Goal: Information Seeking & Learning: Check status

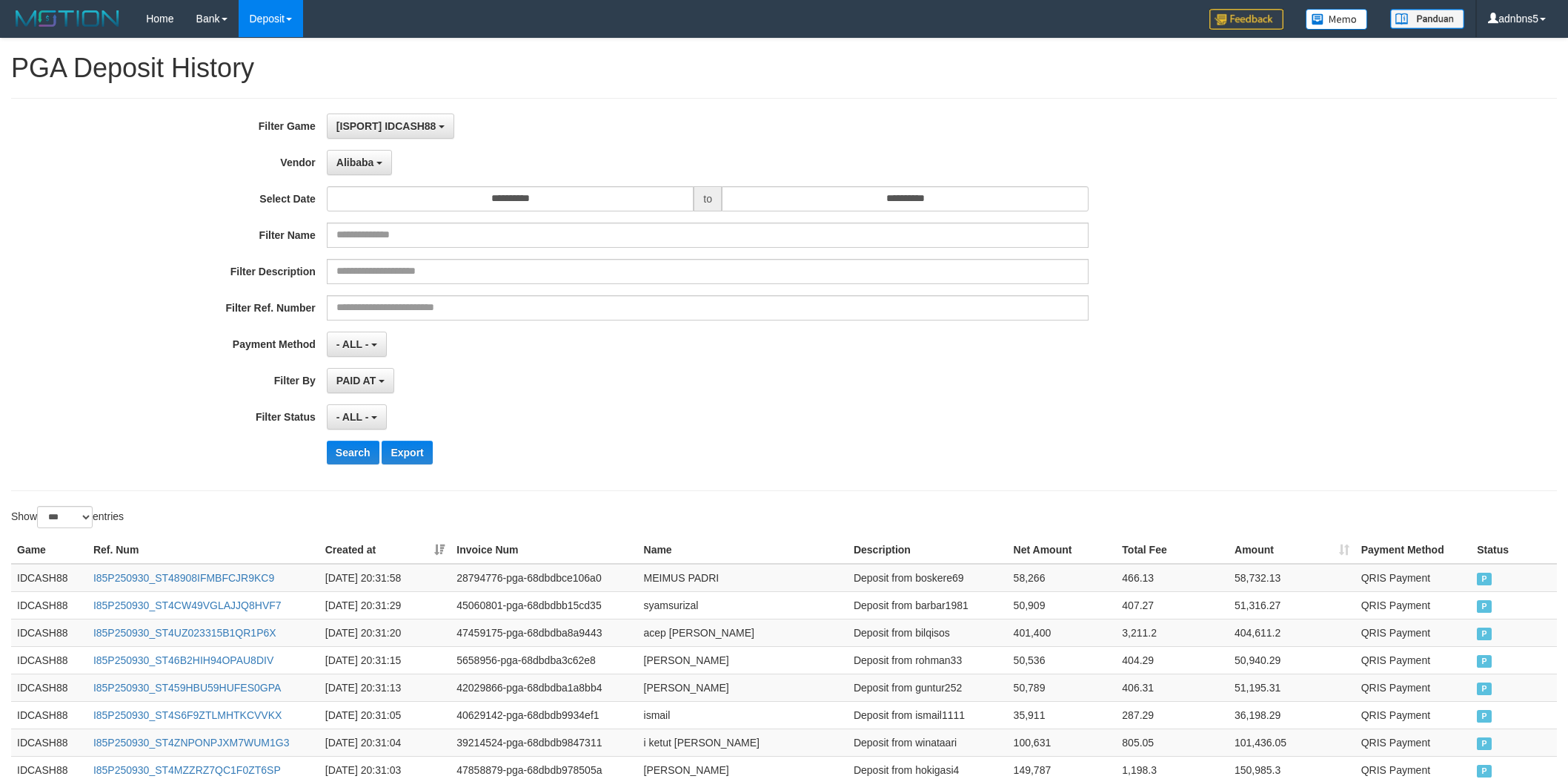
select select "**********"
select select "***"
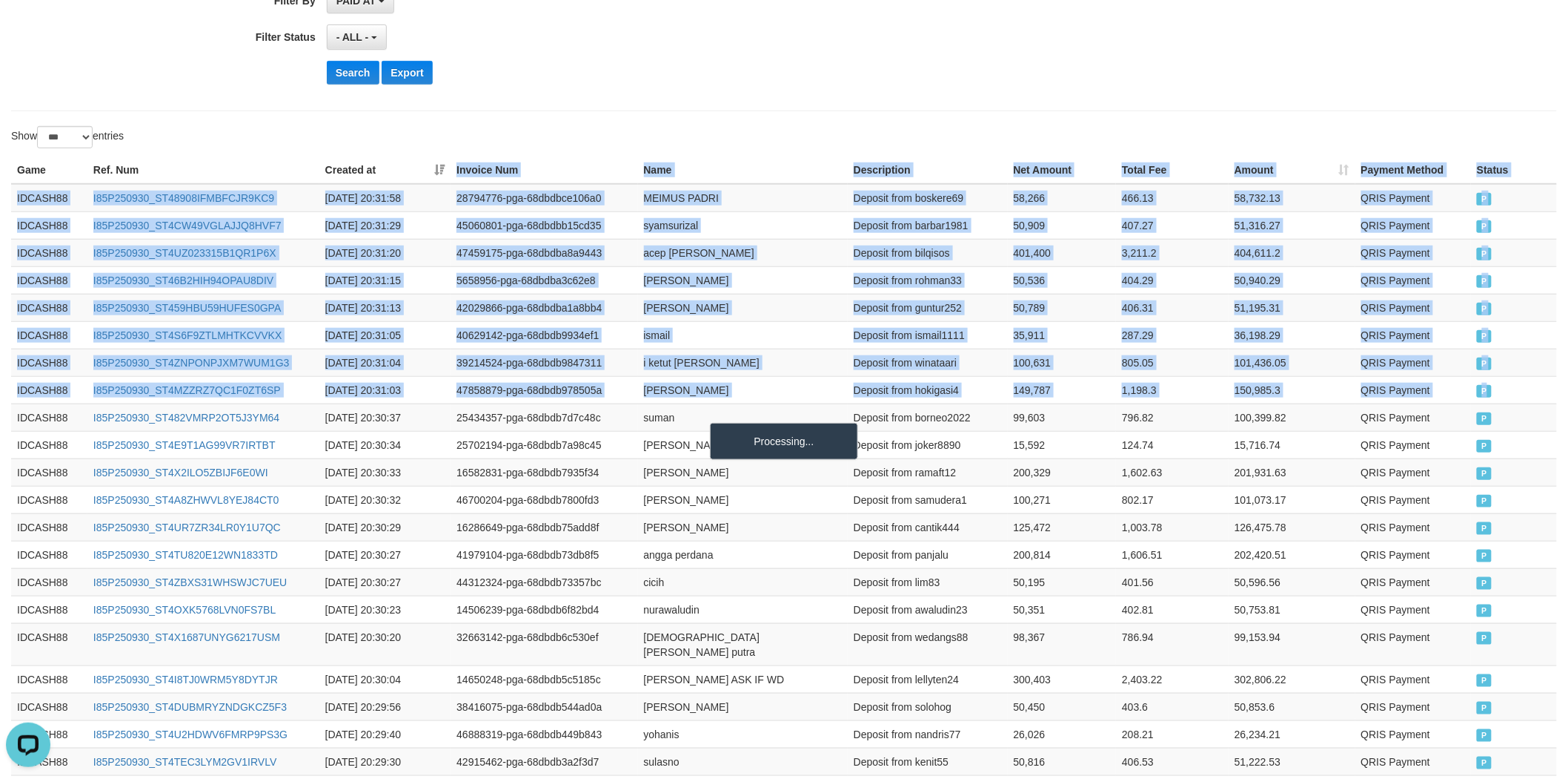
scroll to position [13, 0]
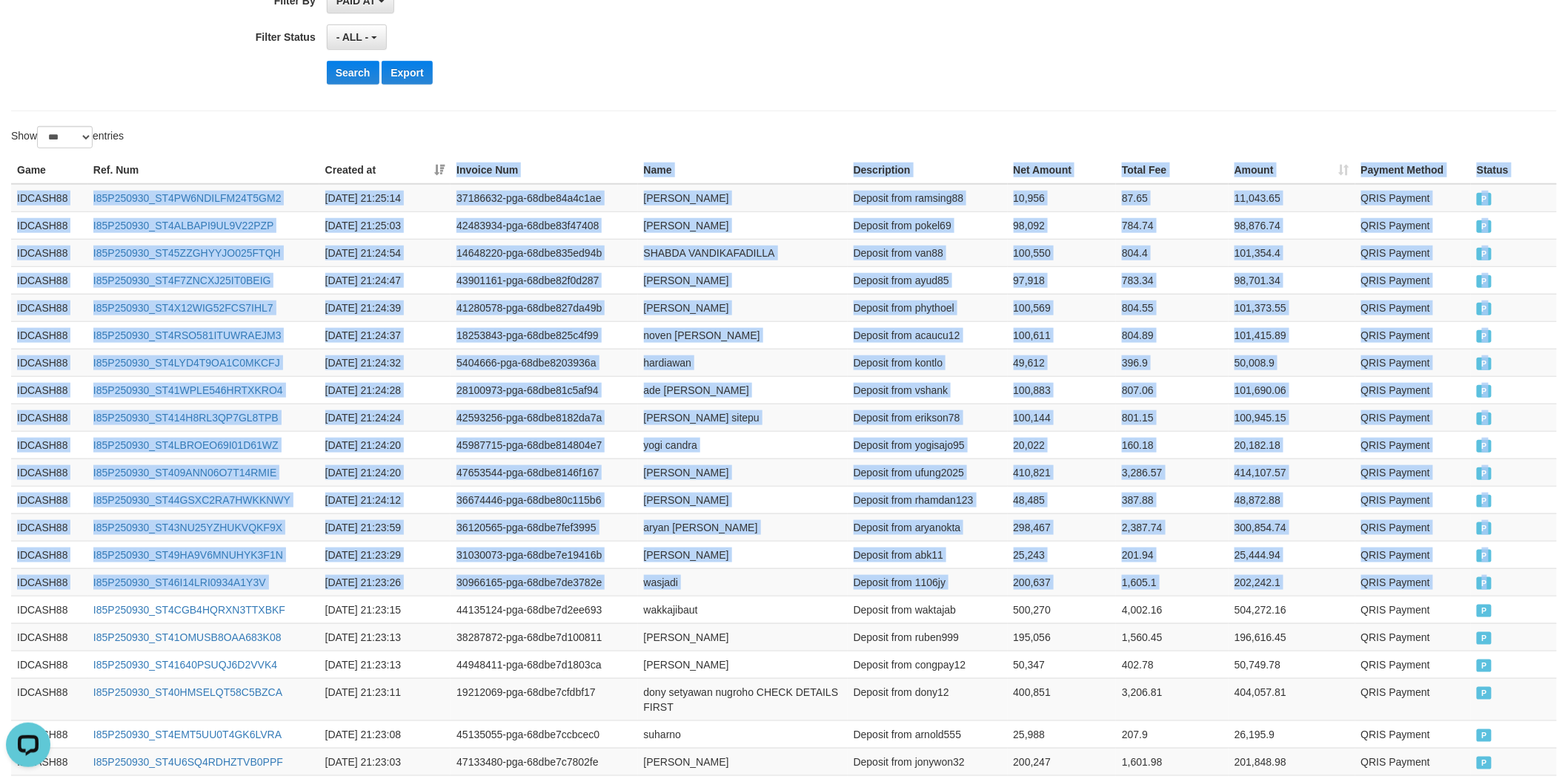
drag, startPoint x: 1510, startPoint y: 576, endPoint x: 379, endPoint y: 164, distance: 1203.7
copy table "Invoice Num Name Description Net Amount Total Fee Amount Payment Method Status …"
click at [346, 63] on button "Search" at bounding box center [354, 73] width 53 height 24
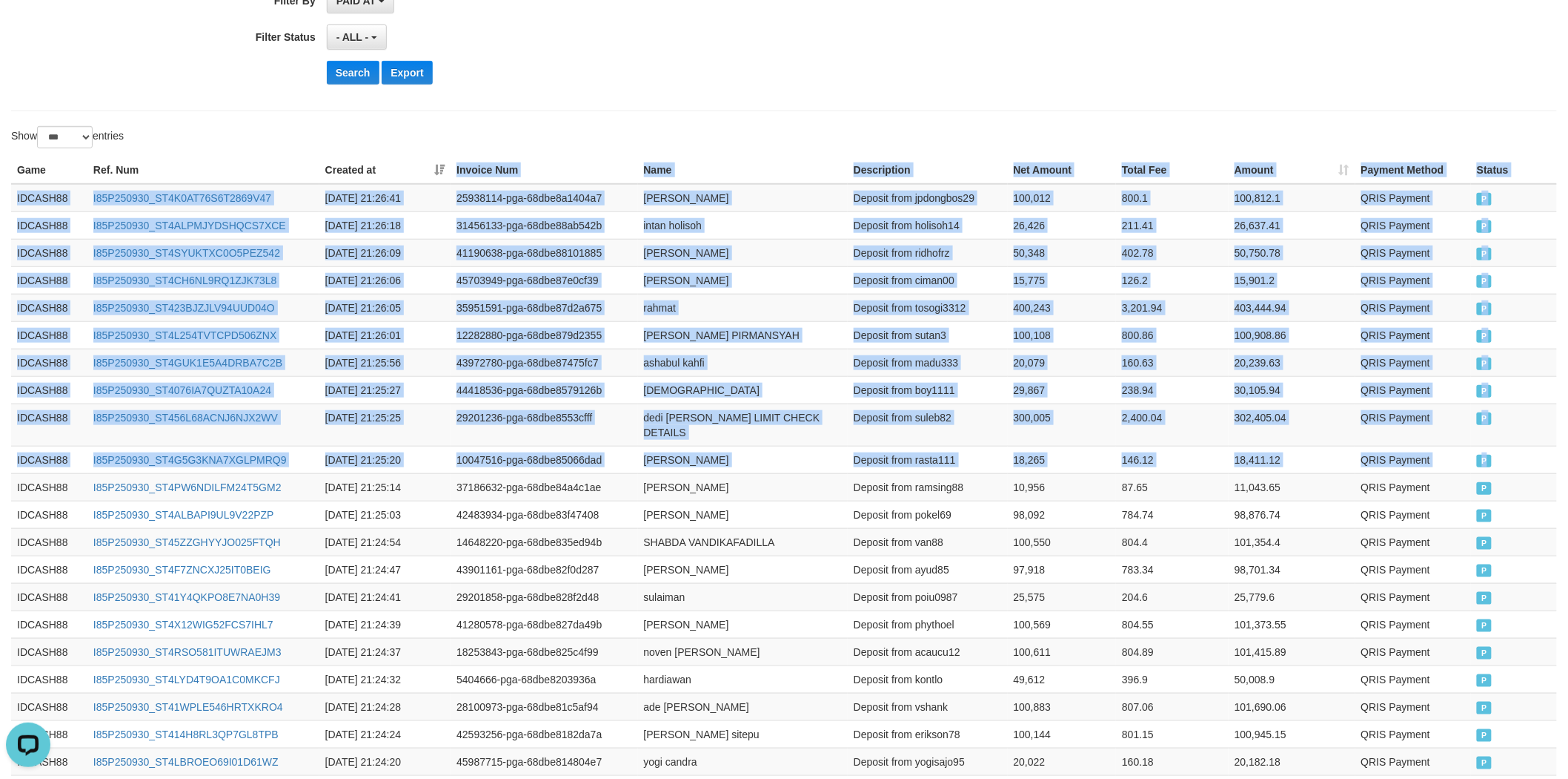
copy table "Invoice Num Name Description Net Amount Total Fee Amount Payment Method Status …"
drag, startPoint x: 1523, startPoint y: 461, endPoint x: 398, endPoint y: 150, distance: 1167.2
copy div "Game Ref. Num Created at Invoice Num Name Description Net Amount Total Fee Amou…"
click at [346, 77] on button "Search" at bounding box center [354, 73] width 53 height 24
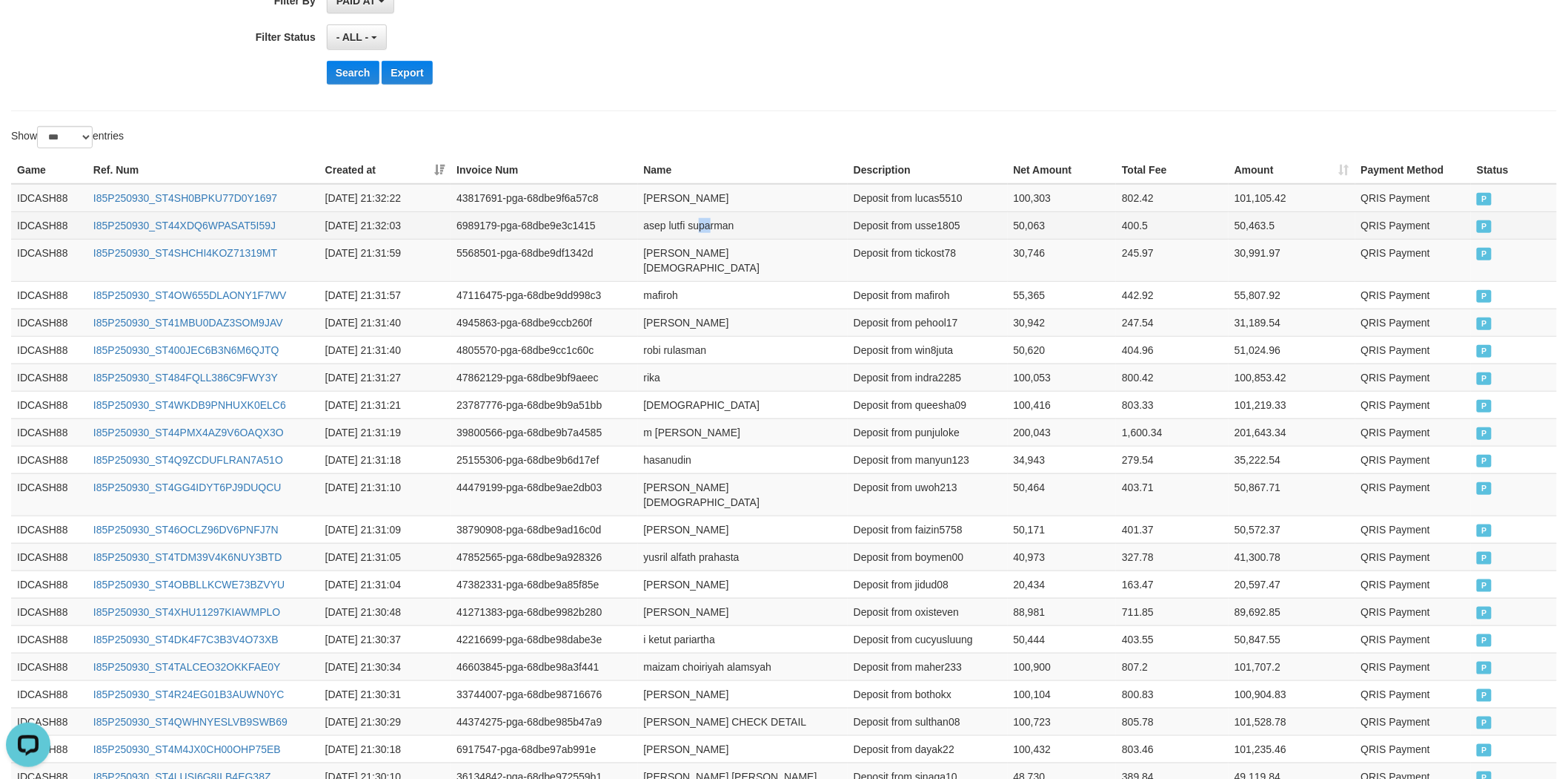
click at [710, 219] on td "asep lutfi suparman" at bounding box center [743, 225] width 210 height 27
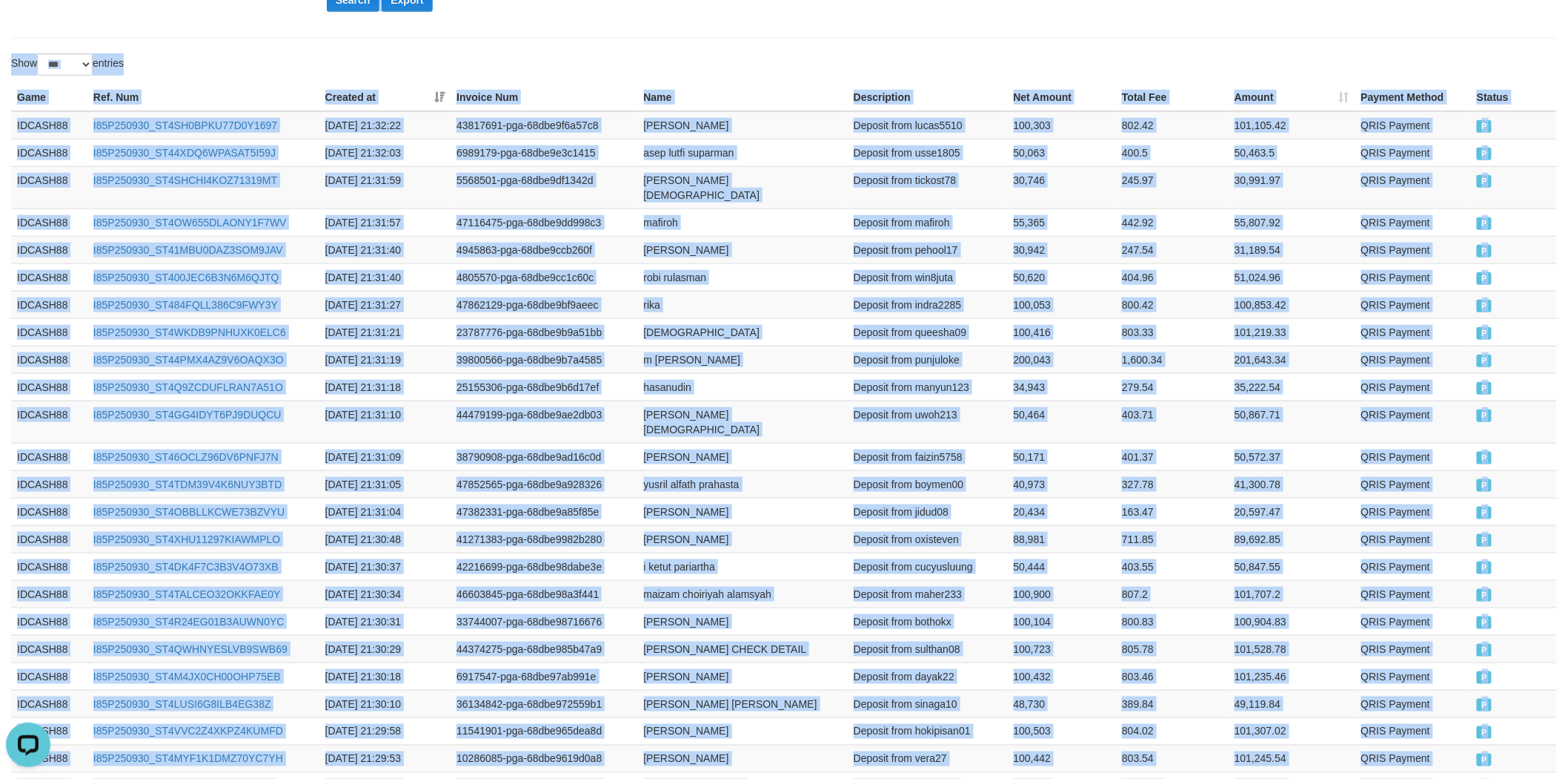
scroll to position [65, 0]
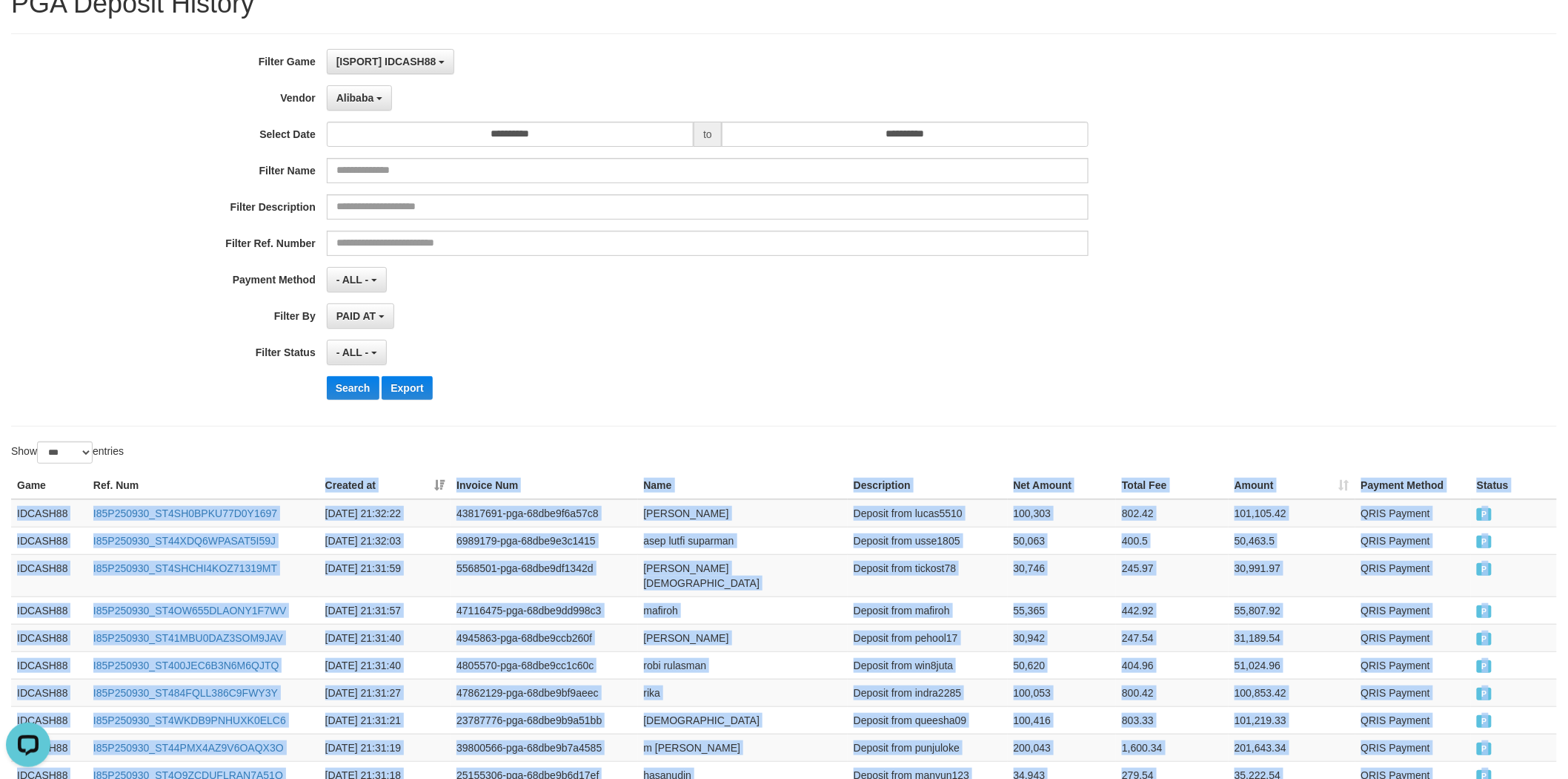
drag, startPoint x: 1476, startPoint y: 359, endPoint x: 326, endPoint y: 494, distance: 1157.9
copy table "Created at Invoice Num Name Description Net Amount Total Fee Amount Payment Met…"
click at [340, 393] on button "Search" at bounding box center [354, 388] width 53 height 24
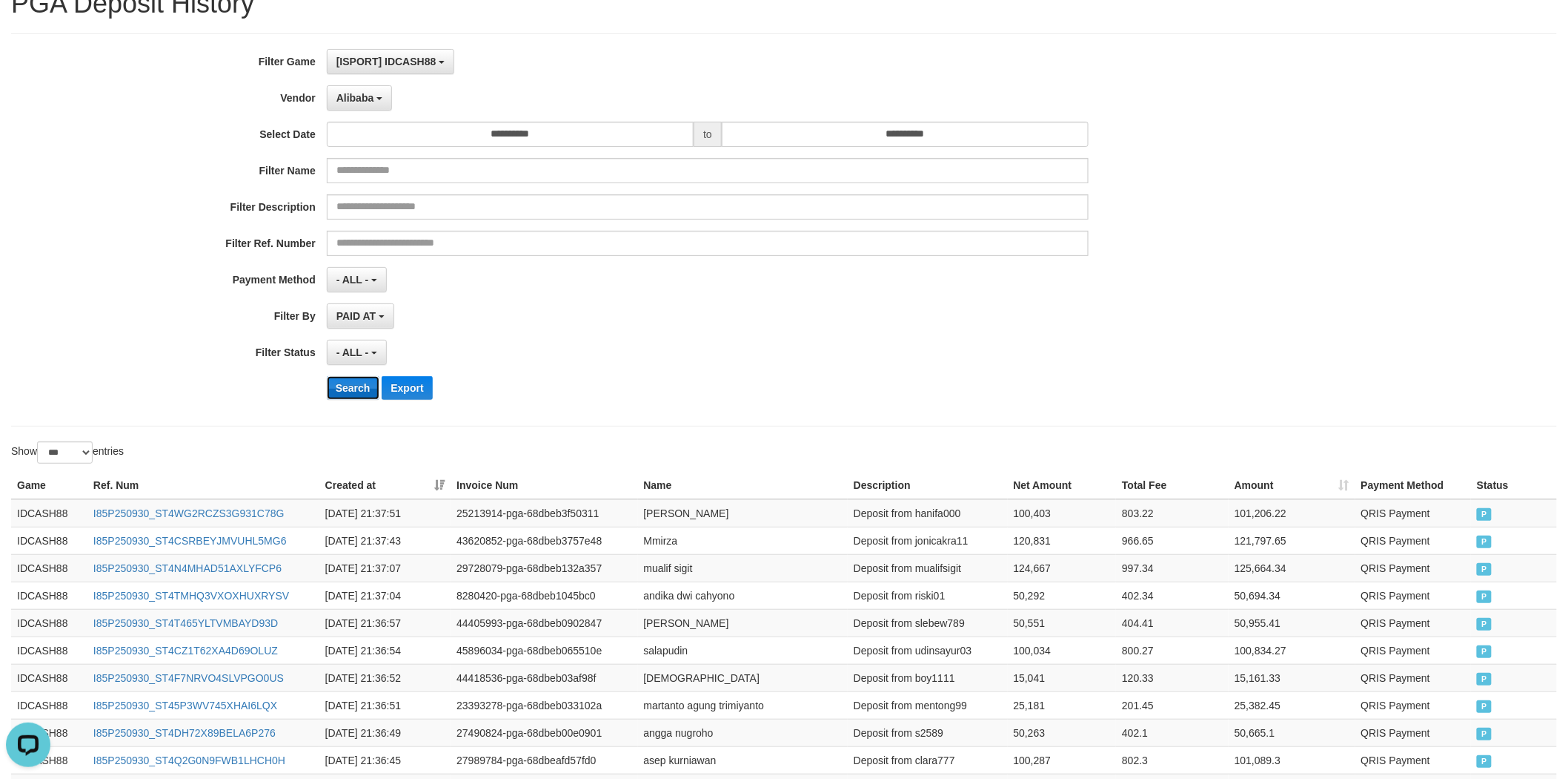
click at [355, 387] on button "Search" at bounding box center [354, 388] width 53 height 24
click at [615, 324] on div "PAID AT PAID AT CREATED AT" at bounding box center [708, 316] width 763 height 25
copy div "Game Ref. Num Created at Invoice Num Name Description Net Amount Total Fee Amou…"
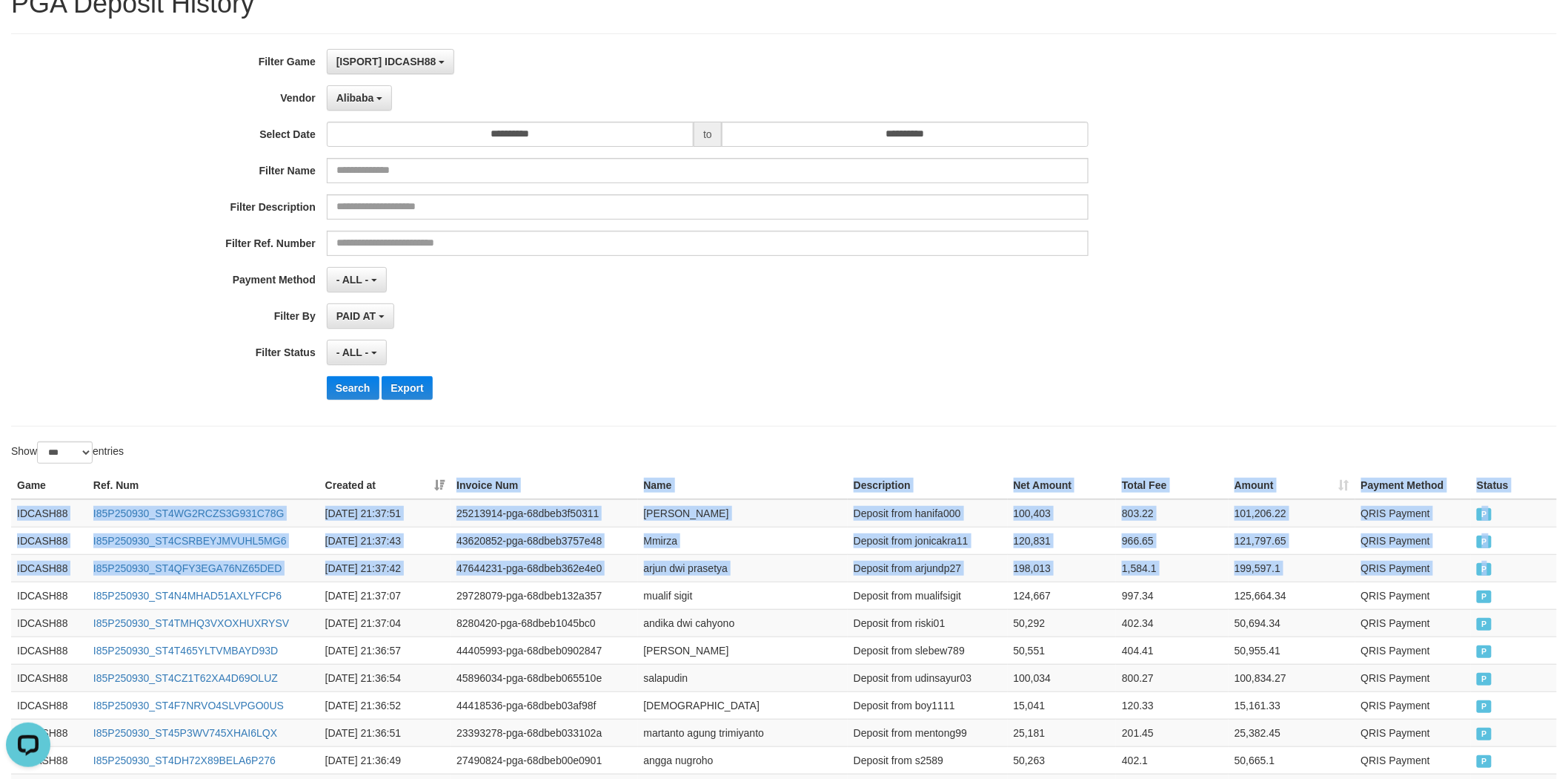
copy table "Invoice Num Name Description Net Amount Total Fee Amount Payment Method Status …"
drag, startPoint x: 1515, startPoint y: 572, endPoint x: 439, endPoint y: 483, distance: 1079.7
click at [336, 390] on button "Search" at bounding box center [354, 388] width 53 height 24
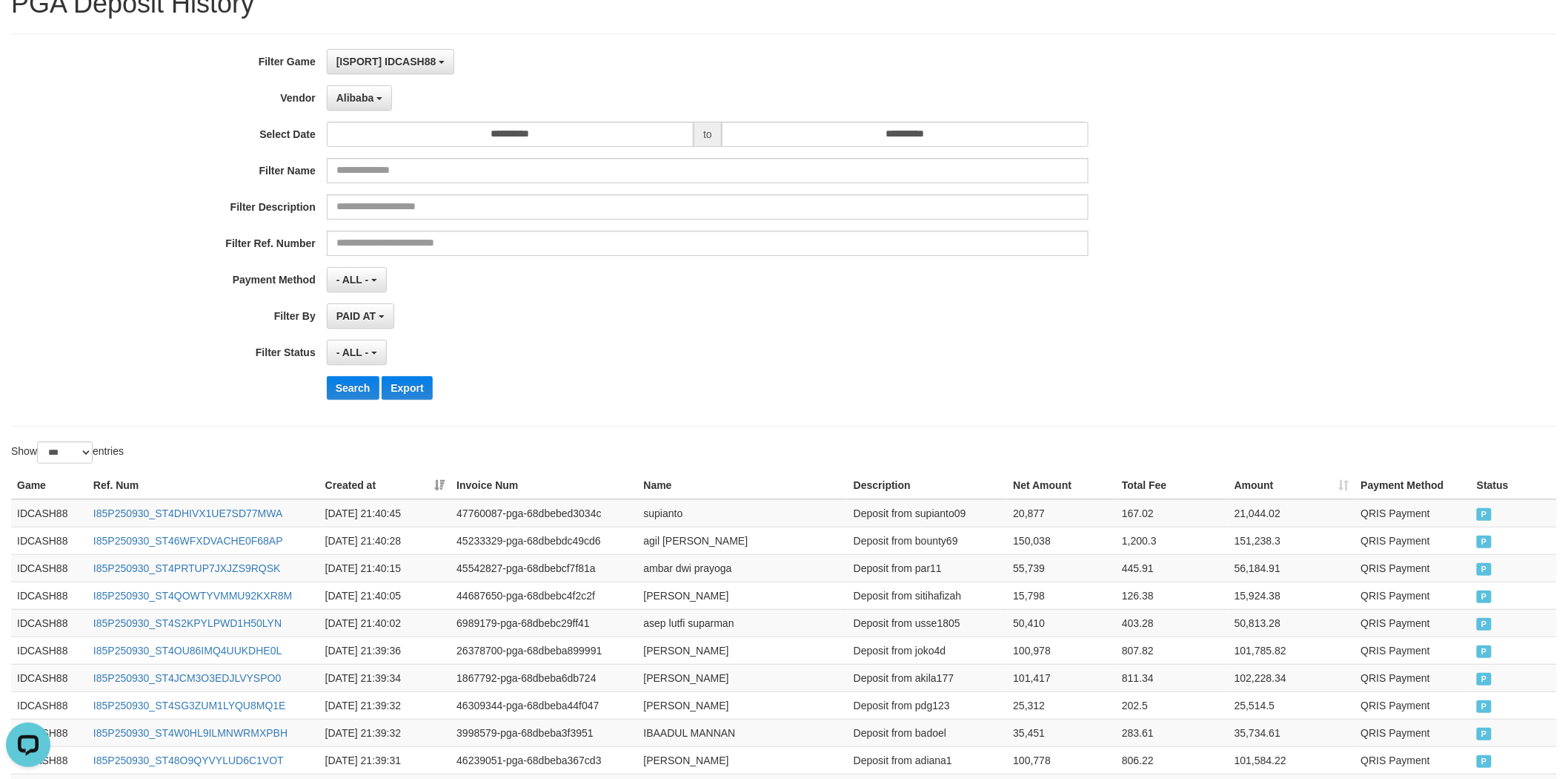
click at [538, 365] on div "**********" at bounding box center [653, 229] width 1307 height 362
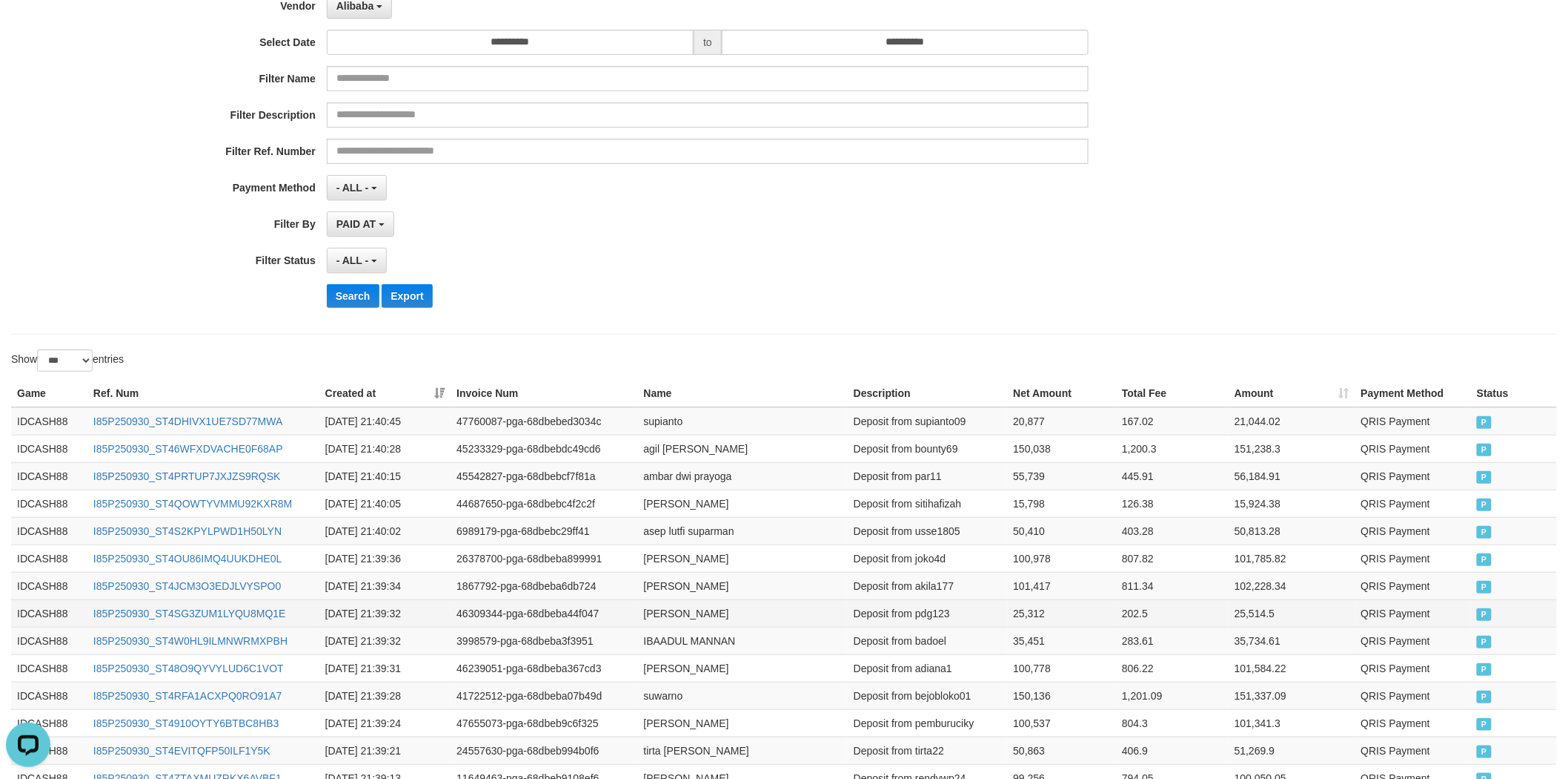
scroll to position [203, 0]
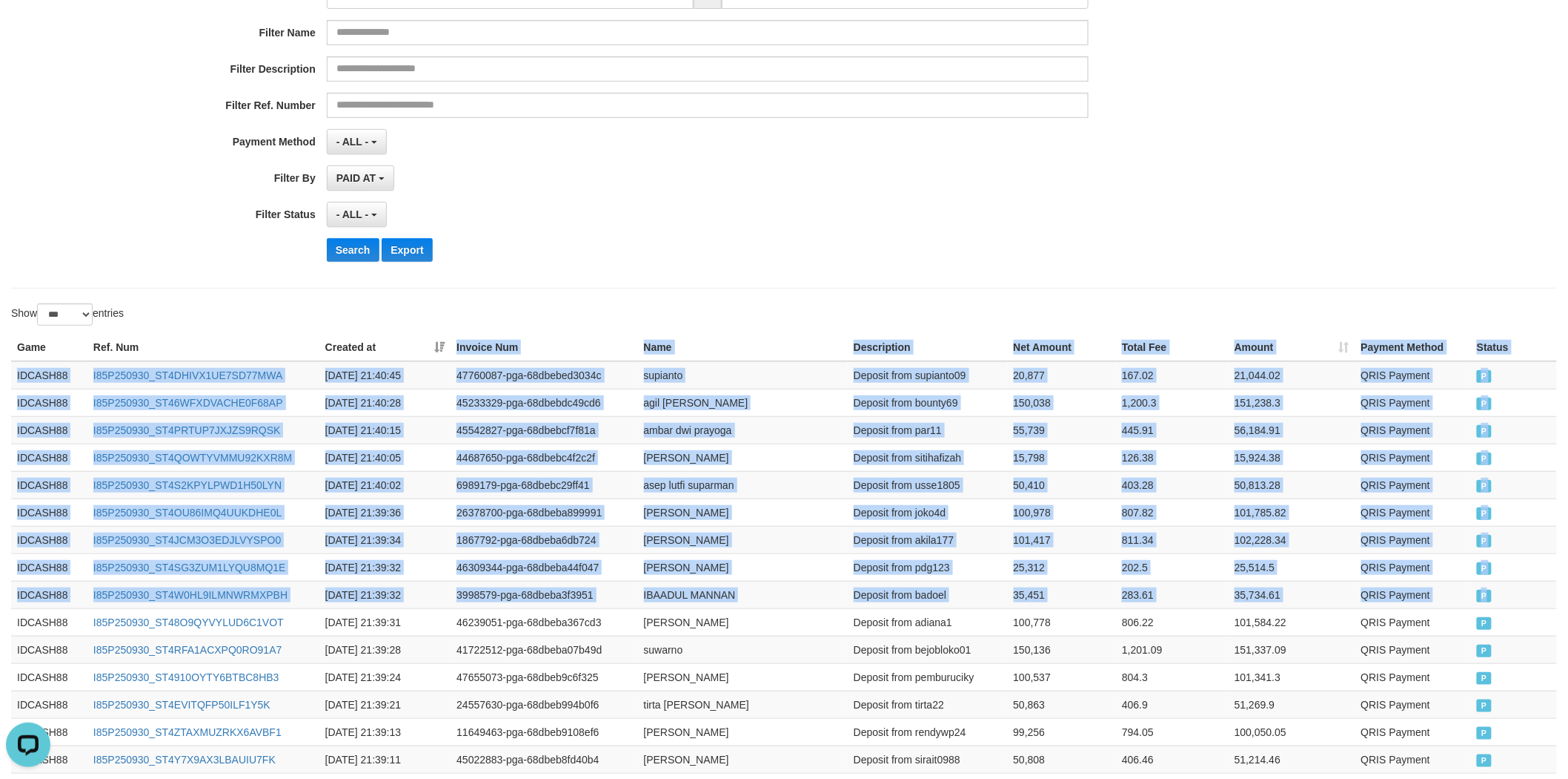
copy table "Invoice Num Name Description Net Amount Total Fee Amount Payment Method Status …"
drag, startPoint x: 1514, startPoint y: 599, endPoint x: 425, endPoint y: 341, distance: 1119.1
click at [353, 253] on button "Search" at bounding box center [354, 250] width 53 height 24
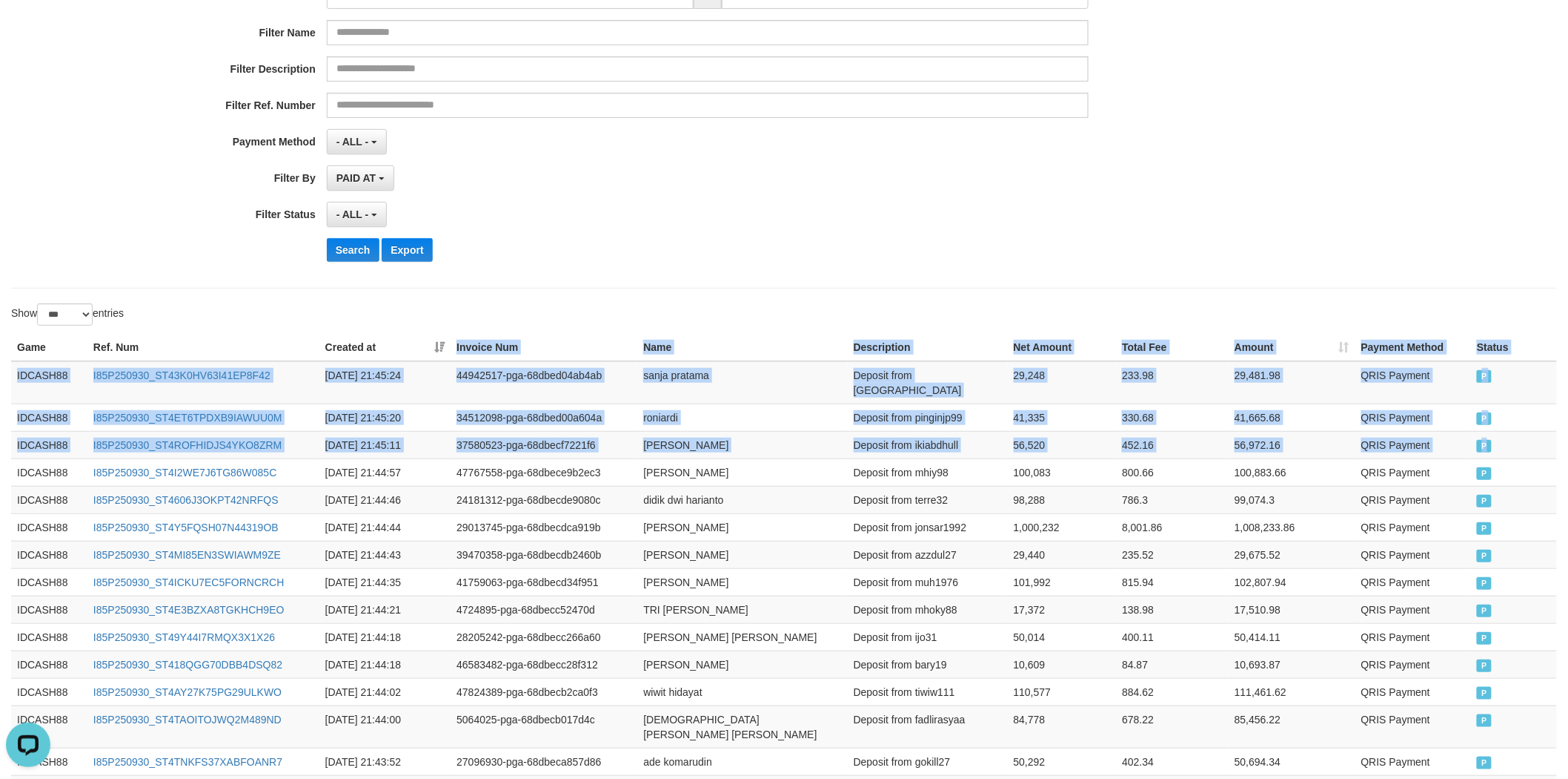
drag, startPoint x: 1490, startPoint y: 432, endPoint x: 442, endPoint y: 340, distance: 1052.0
copy table "Invoice Num Name Description Net Amount Total Fee Amount Payment Method Status …"
click at [347, 254] on button "Search" at bounding box center [354, 250] width 53 height 24
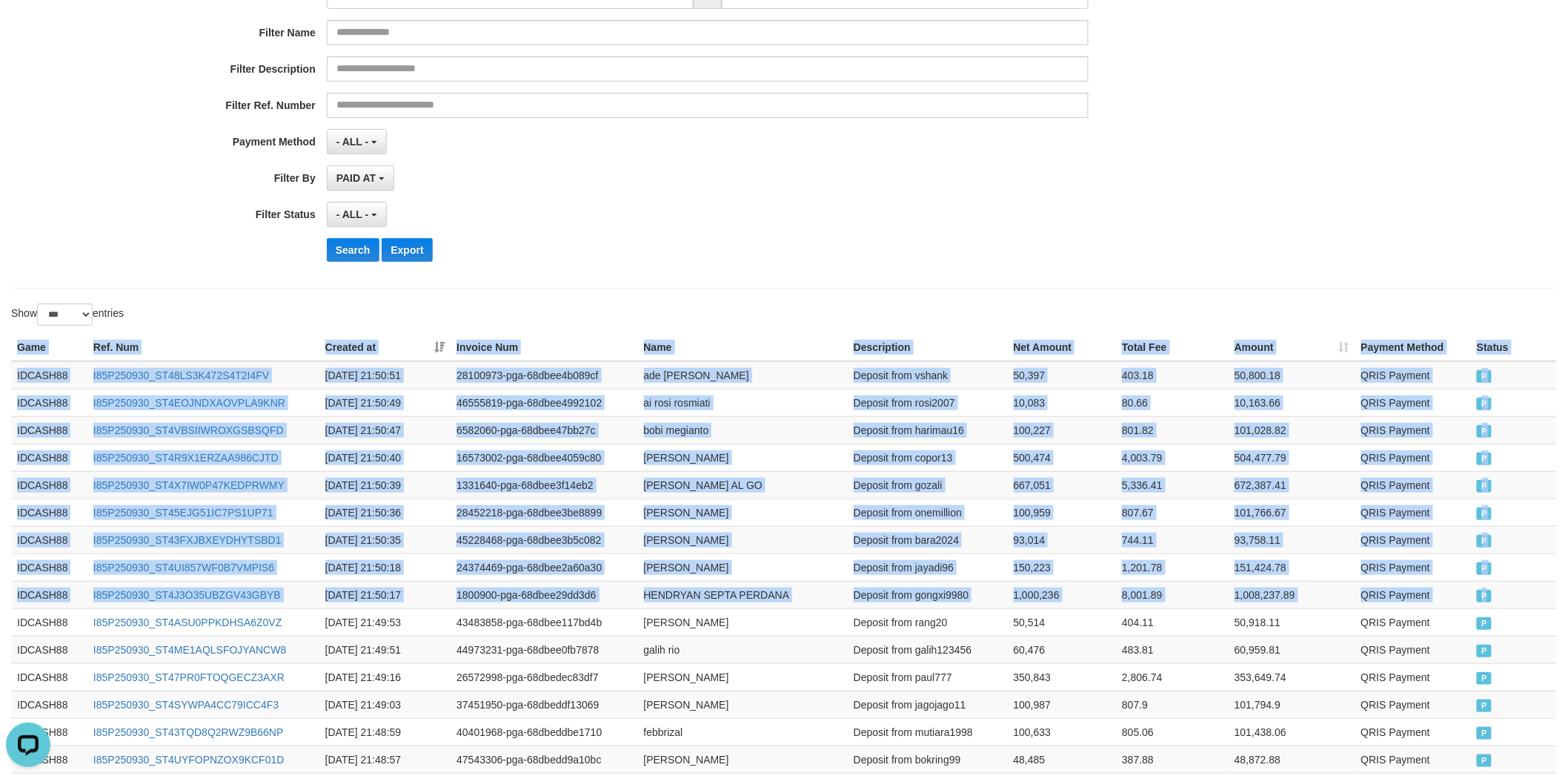
drag, startPoint x: 1501, startPoint y: 603, endPoint x: 361, endPoint y: 331, distance: 1172.0
copy table "Game Ref. Num Created at Invoice Num Name Description Net Amount Total Fee Amou…"
click at [356, 241] on button "Search" at bounding box center [354, 250] width 53 height 24
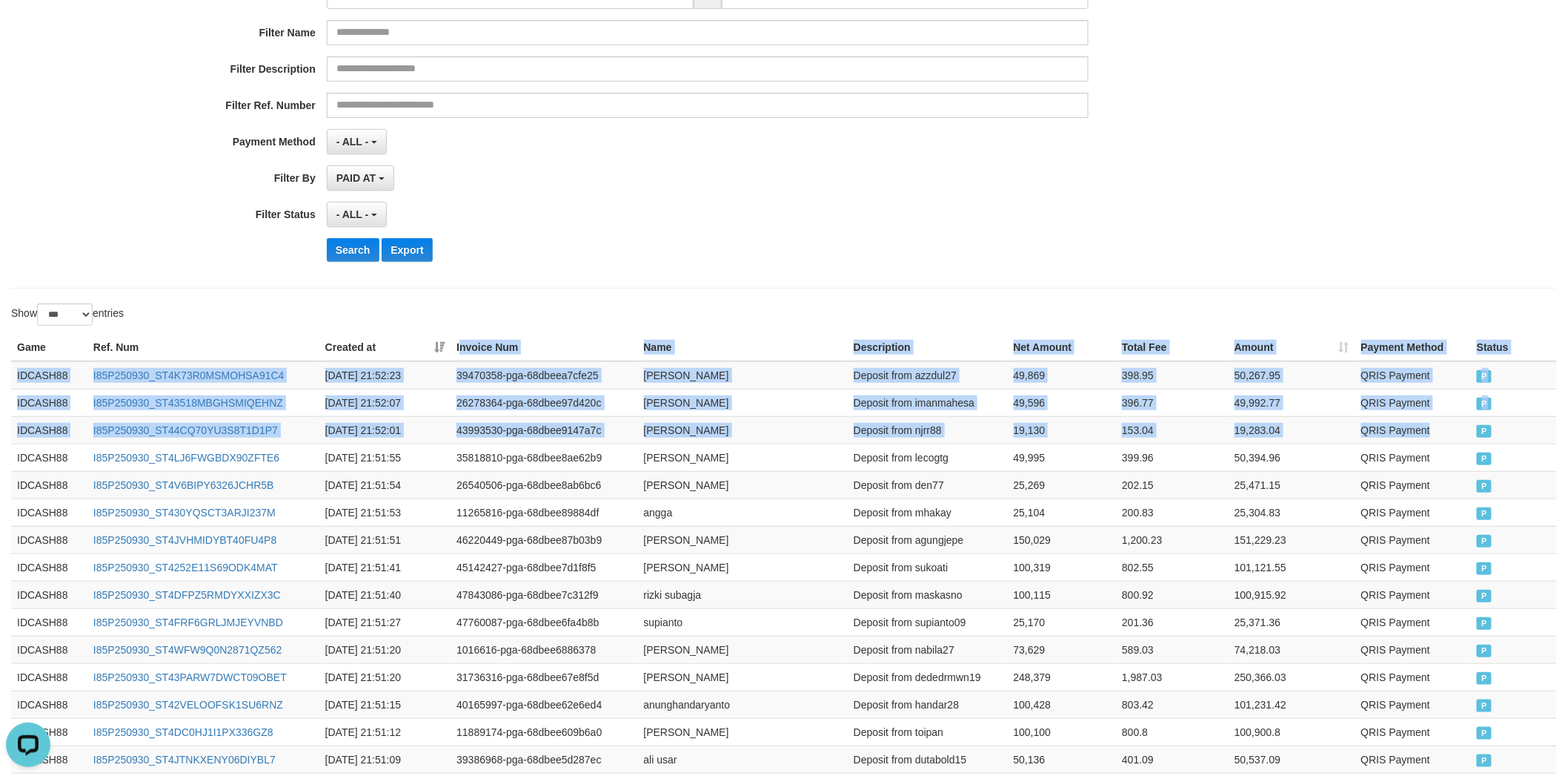
drag, startPoint x: 1477, startPoint y: 425, endPoint x: 462, endPoint y: 337, distance: 1018.8
copy table "nvoice Num Name Description Net Amount Total Fee Amount Payment Method Status G…"
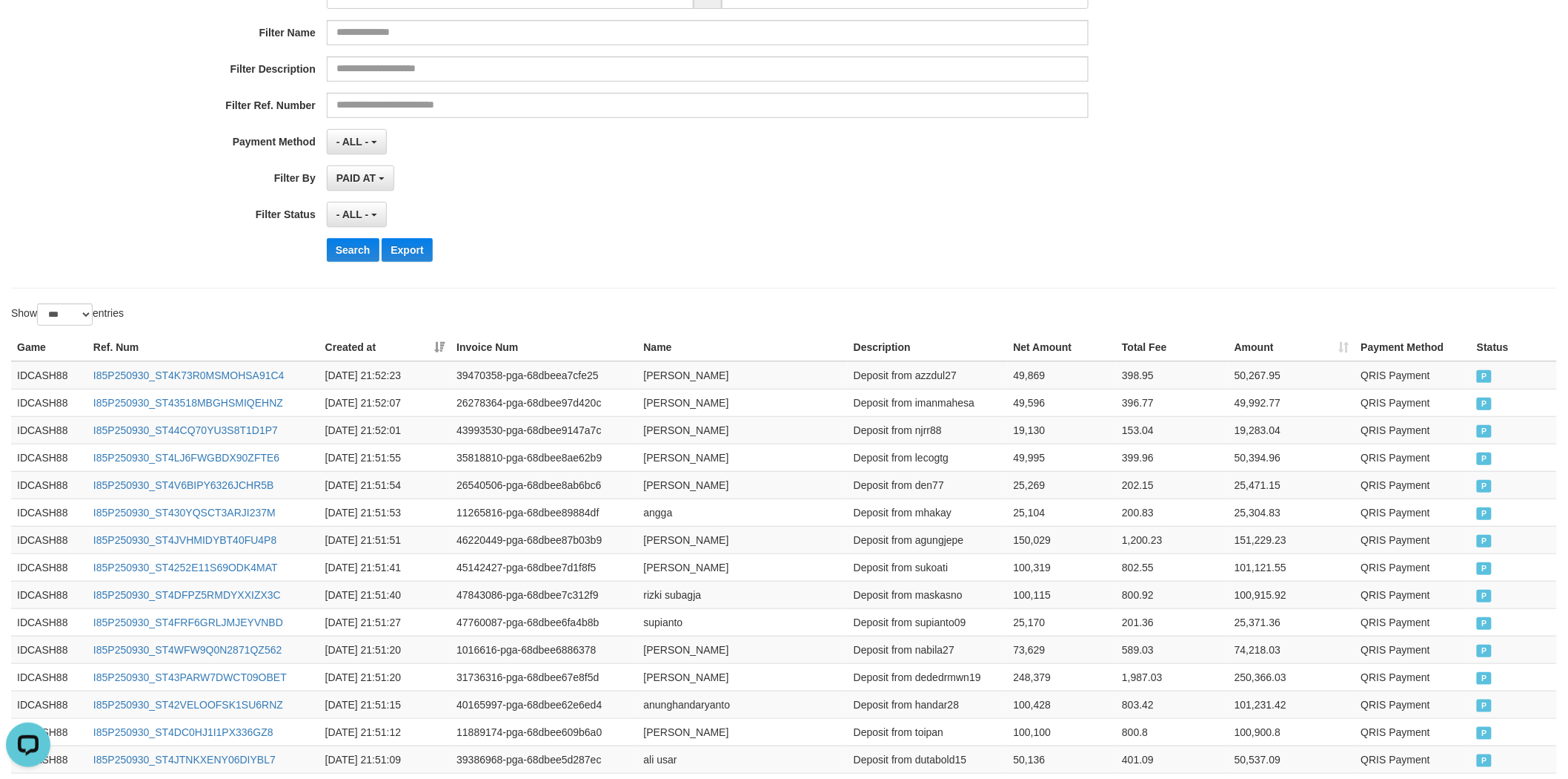
click at [353, 266] on div "**********" at bounding box center [653, 91] width 1307 height 362
click at [352, 255] on button "Search" at bounding box center [354, 250] width 53 height 24
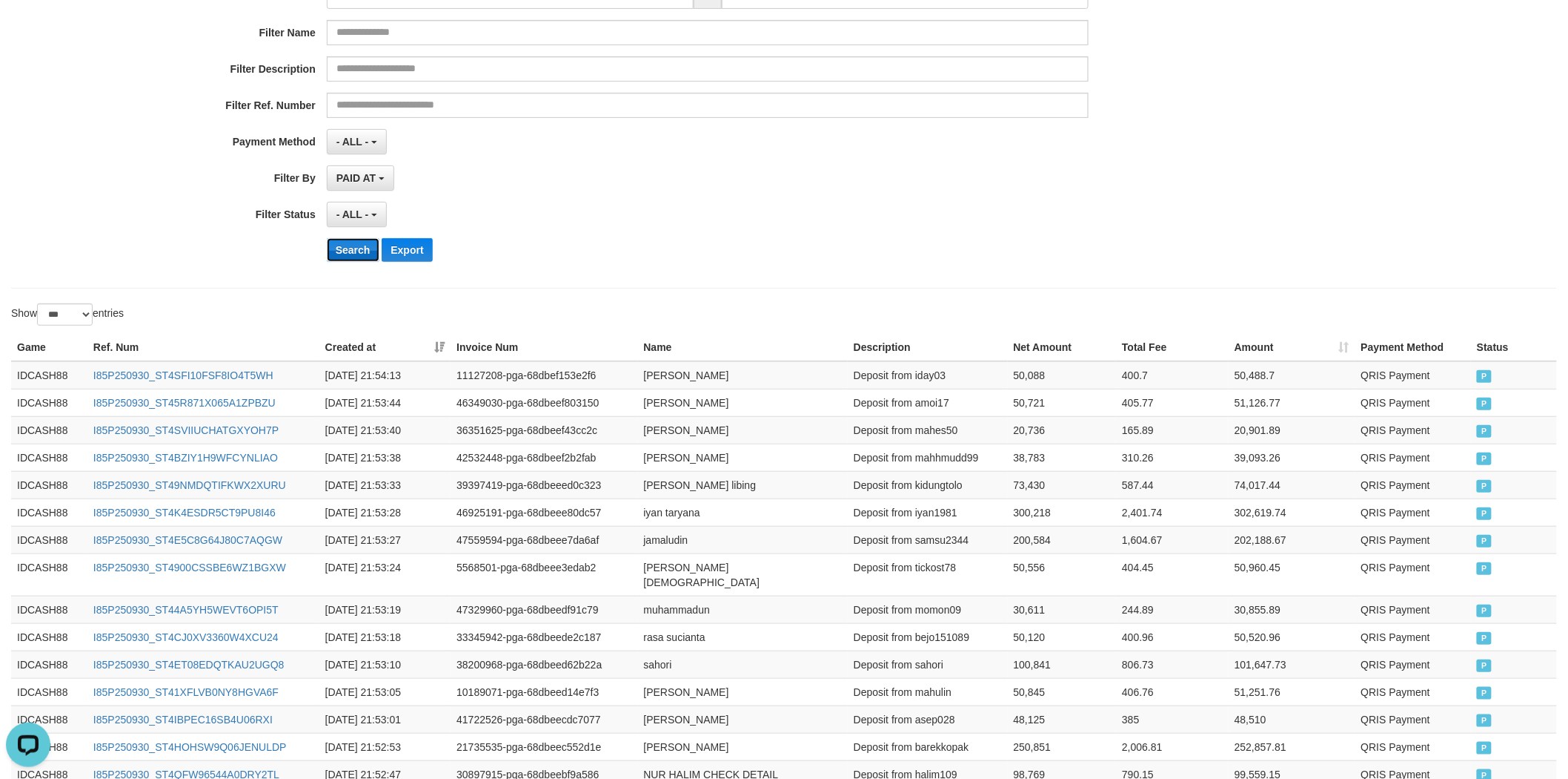
click at [339, 254] on button "Search" at bounding box center [354, 250] width 53 height 24
click at [720, 228] on div "**********" at bounding box center [653, 91] width 1307 height 362
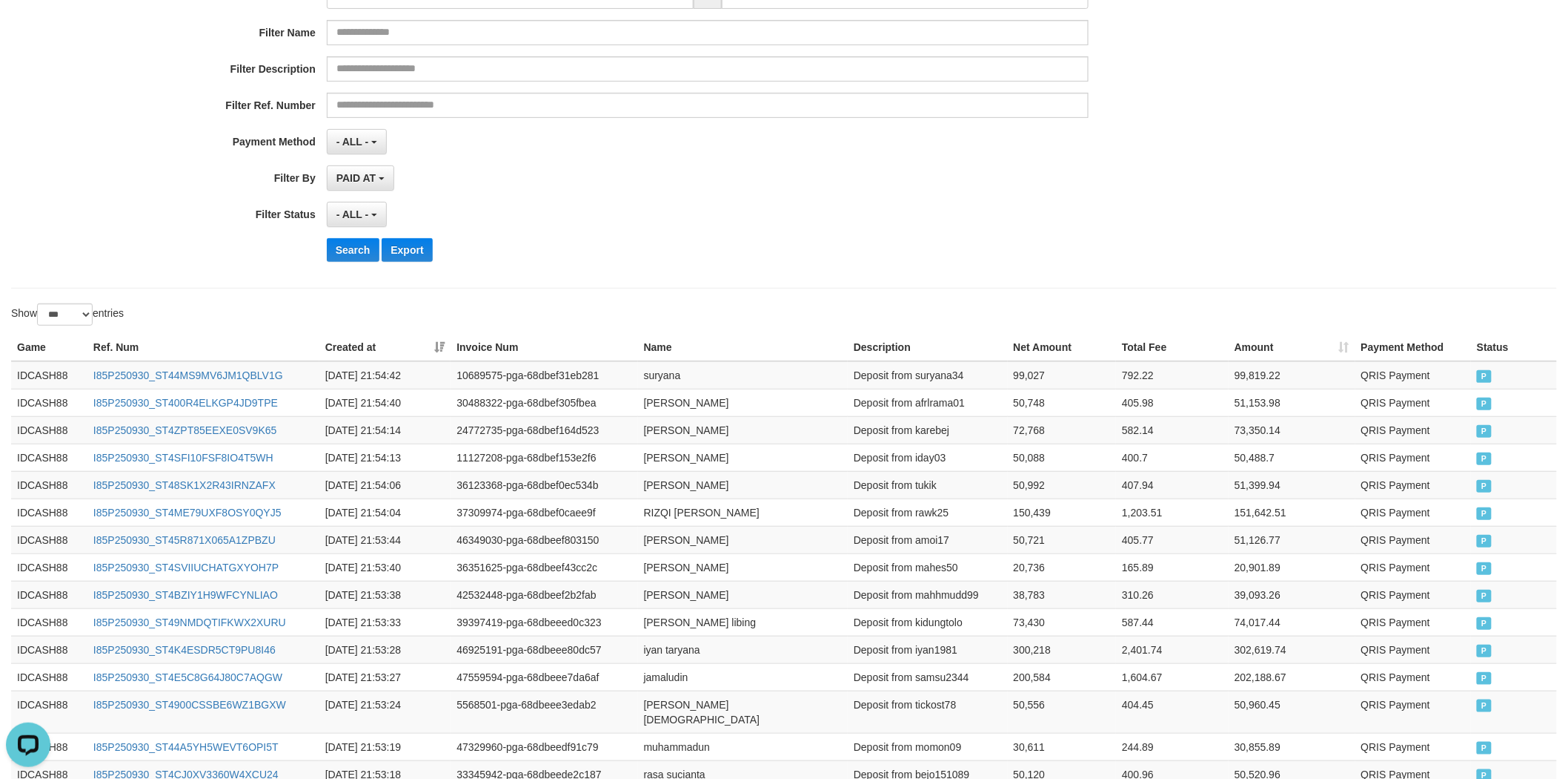
drag, startPoint x: 1494, startPoint y: 513, endPoint x: 361, endPoint y: 291, distance: 1154.5
click at [354, 253] on button "Search" at bounding box center [354, 250] width 53 height 24
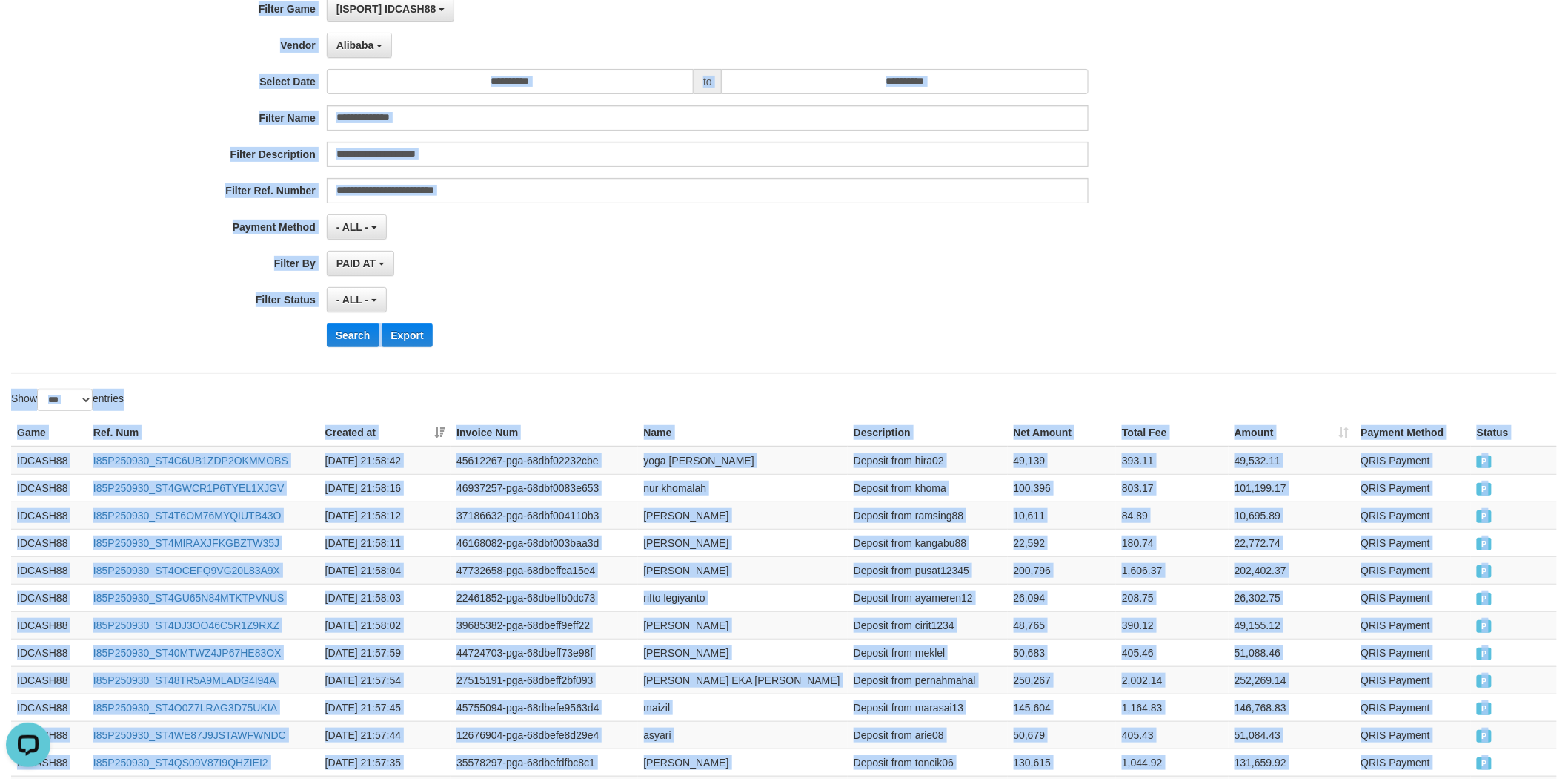
scroll to position [19, 0]
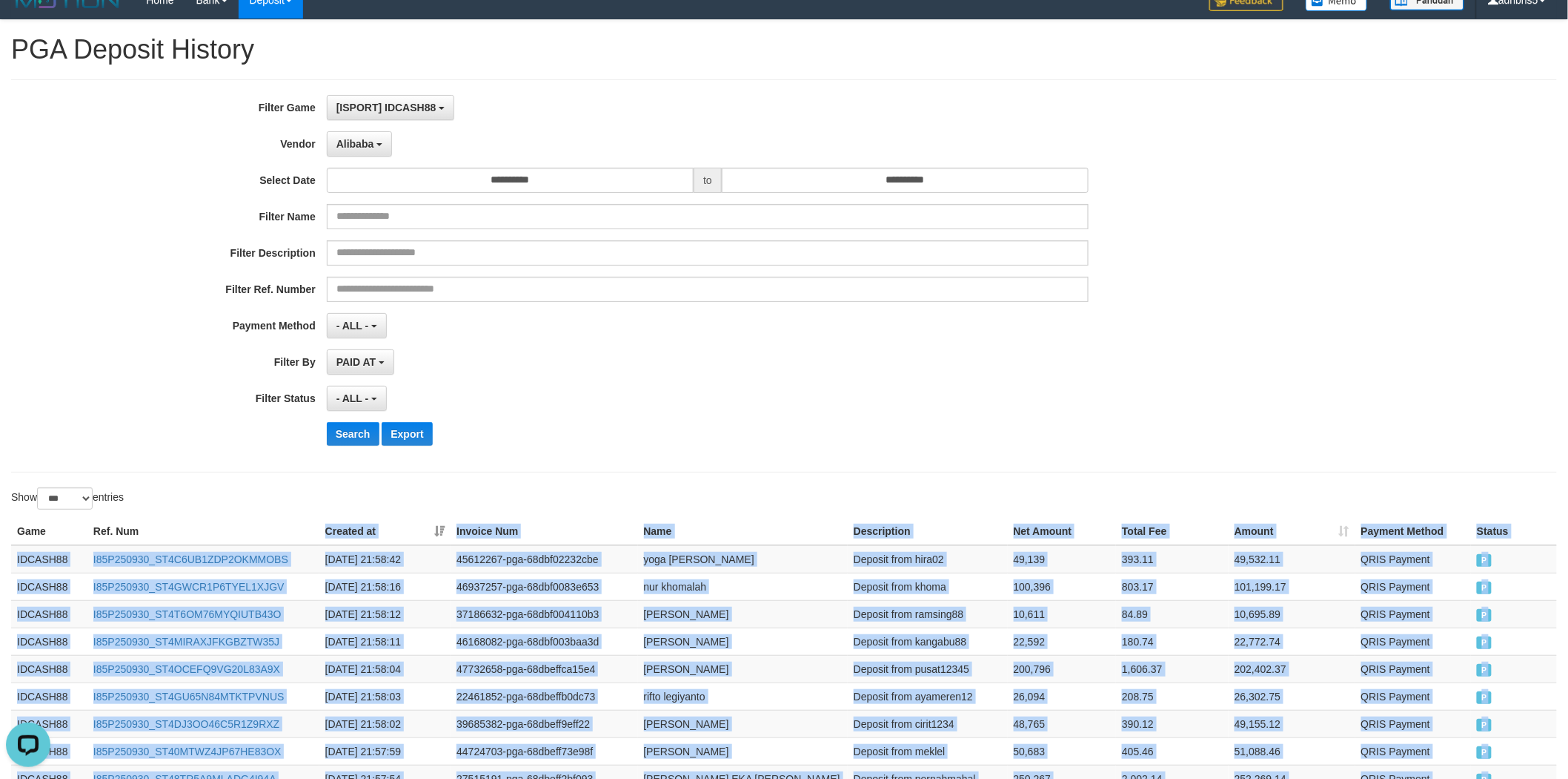
drag, startPoint x: 1507, startPoint y: 365, endPoint x: 261, endPoint y: 408, distance: 1246.7
click at [346, 422] on button "Search" at bounding box center [354, 434] width 53 height 24
click at [358, 441] on button "Search" at bounding box center [354, 434] width 53 height 24
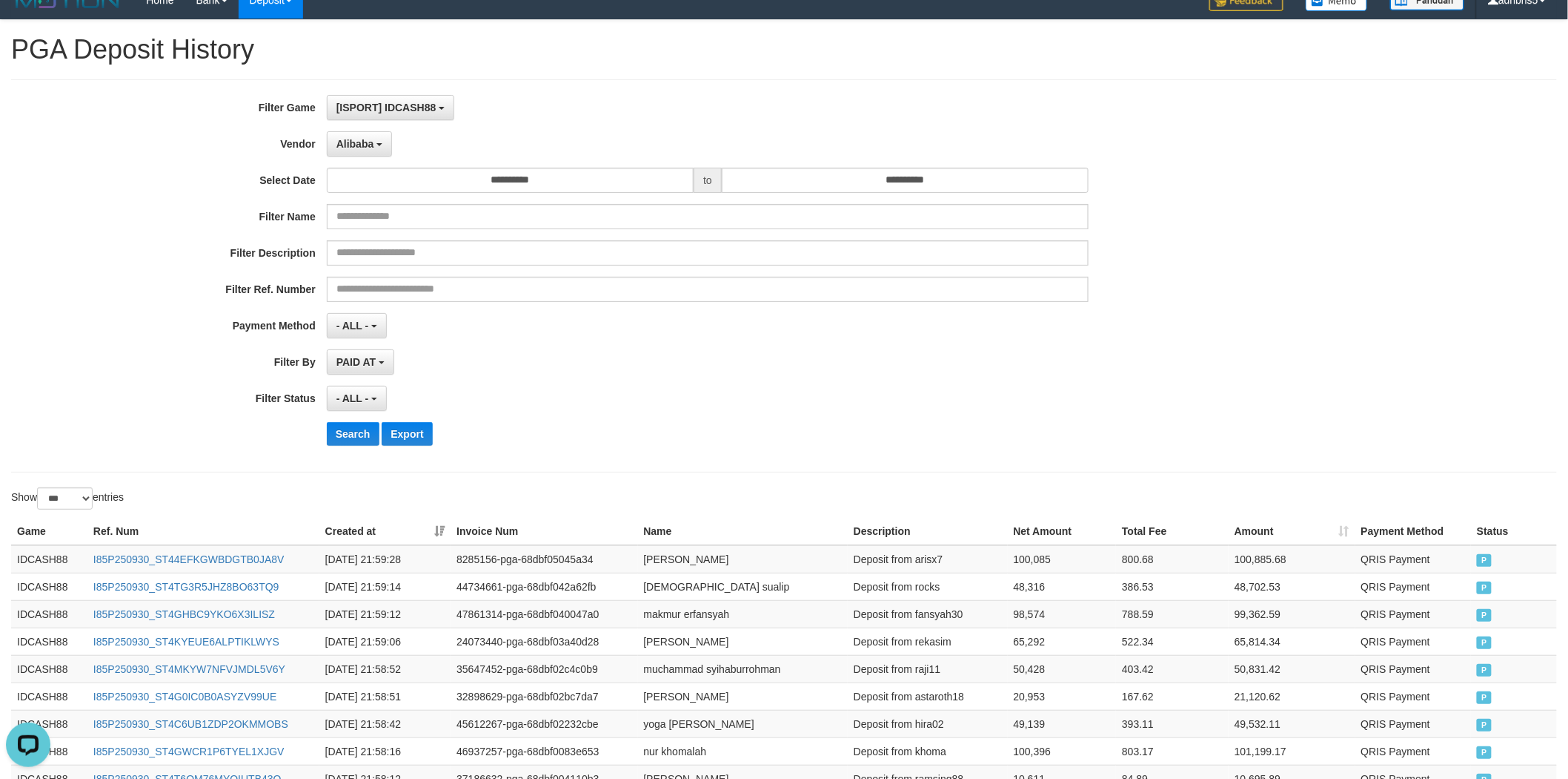
click at [768, 460] on div "**********" at bounding box center [784, 275] width 1546 height 393
drag, startPoint x: 1506, startPoint y: 715, endPoint x: 355, endPoint y: 496, distance: 1171.6
click at [359, 436] on button "Search" at bounding box center [354, 434] width 53 height 24
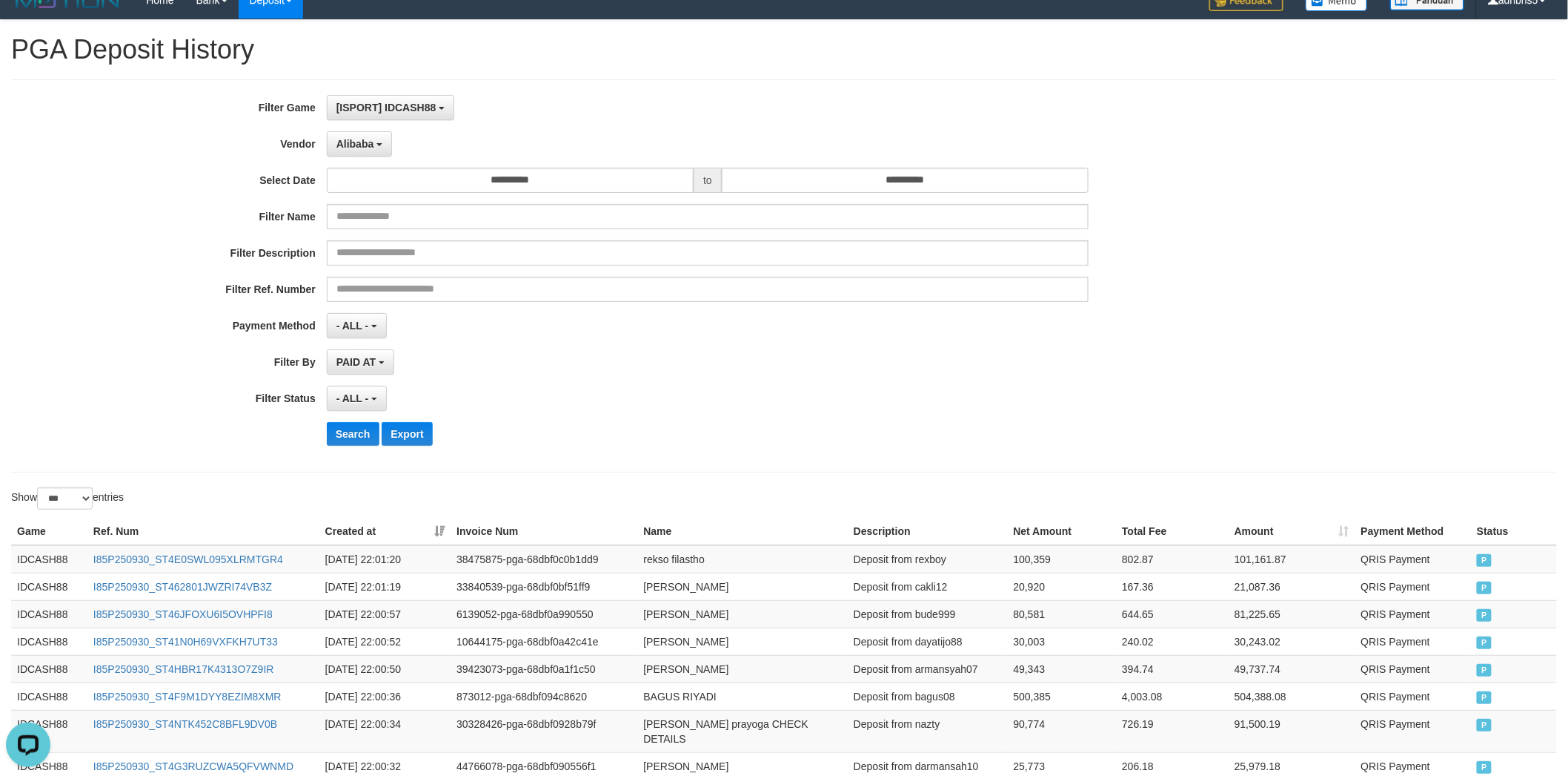
click at [1127, 442] on div "Search Export" at bounding box center [817, 434] width 980 height 24
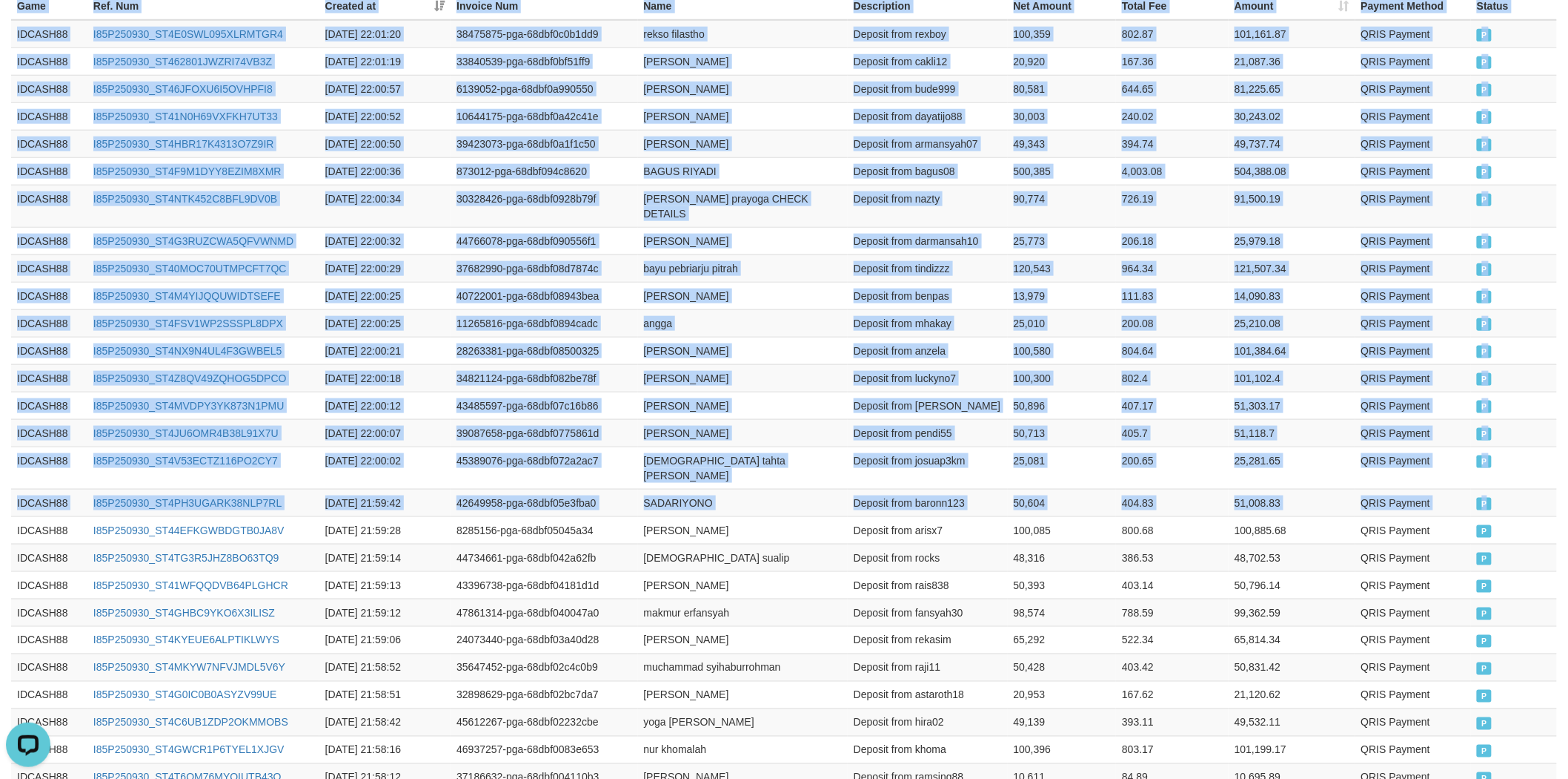
scroll to position [307, 0]
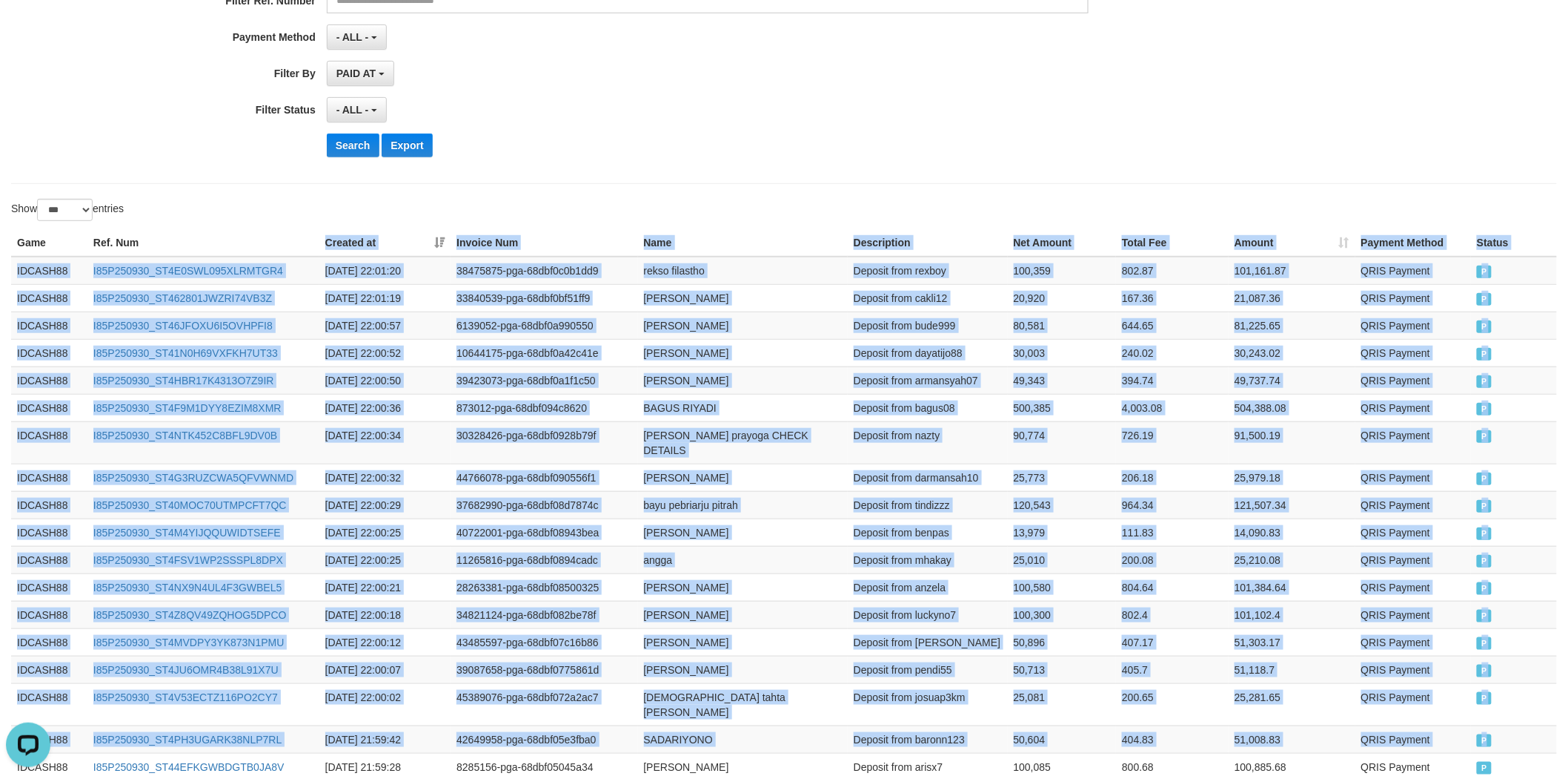
drag, startPoint x: 1497, startPoint y: 365, endPoint x: 308, endPoint y: 228, distance: 1196.9
click at [346, 150] on button "Search" at bounding box center [354, 145] width 53 height 24
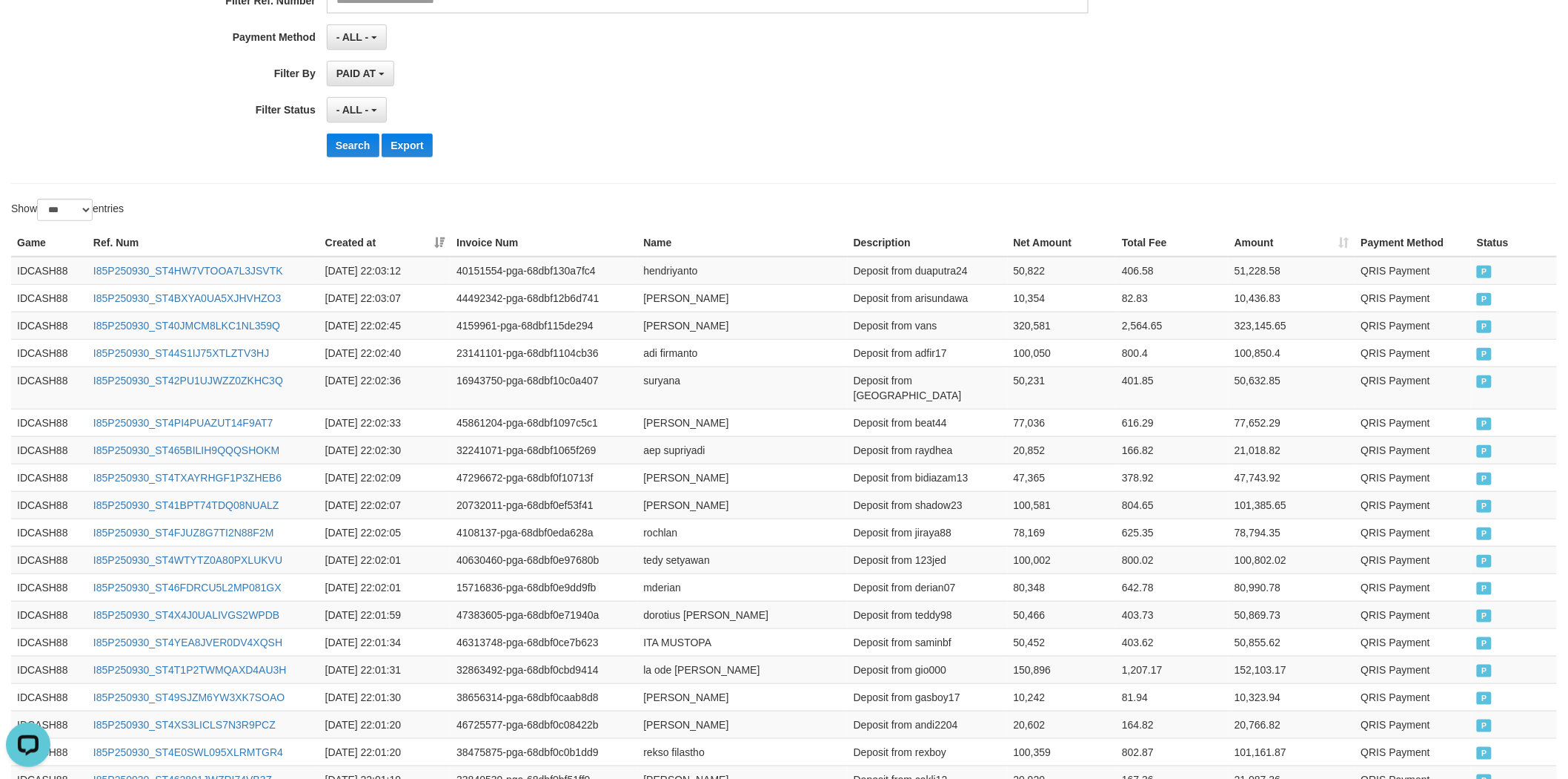
drag, startPoint x: 1517, startPoint y: 706, endPoint x: 380, endPoint y: 213, distance: 1239.3
click at [344, 145] on button "Search" at bounding box center [354, 145] width 53 height 24
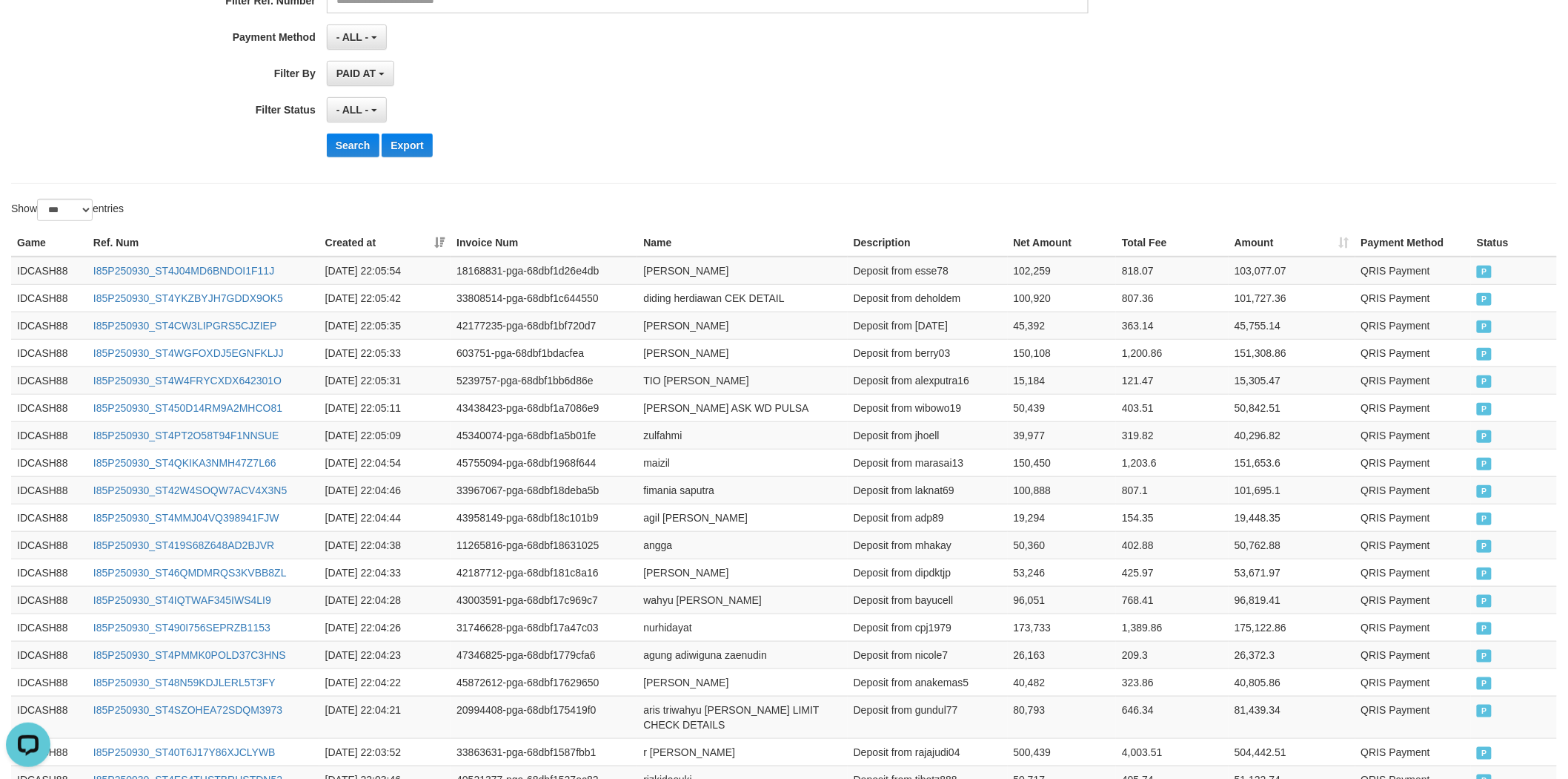
click at [968, 118] on div "- ALL - SELECT ALL - ALL - SELECT STATUS PENDING/UNPAID PAID CANCELED EXPIRED" at bounding box center [708, 110] width 763 height 25
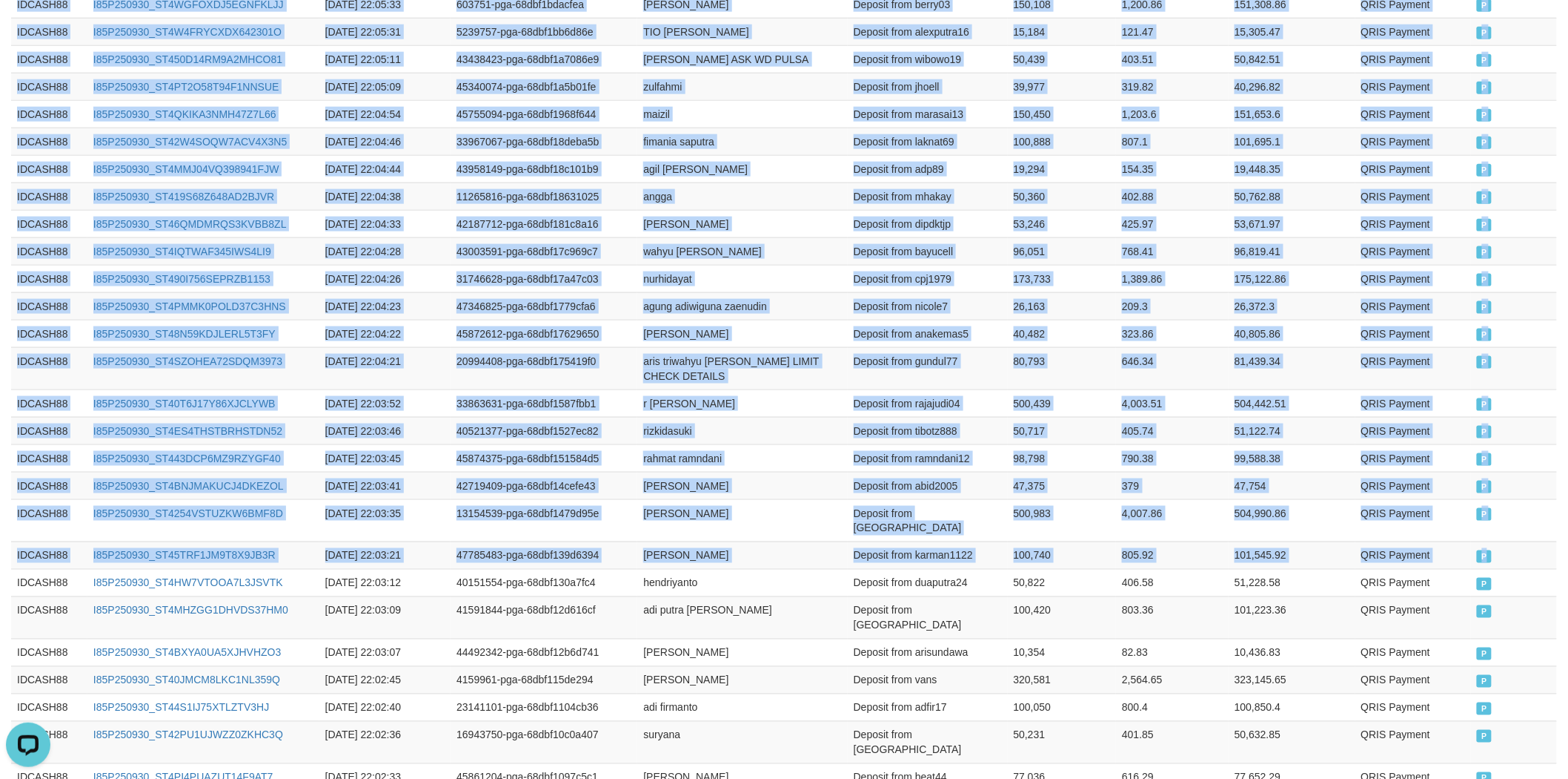
scroll to position [352, 0]
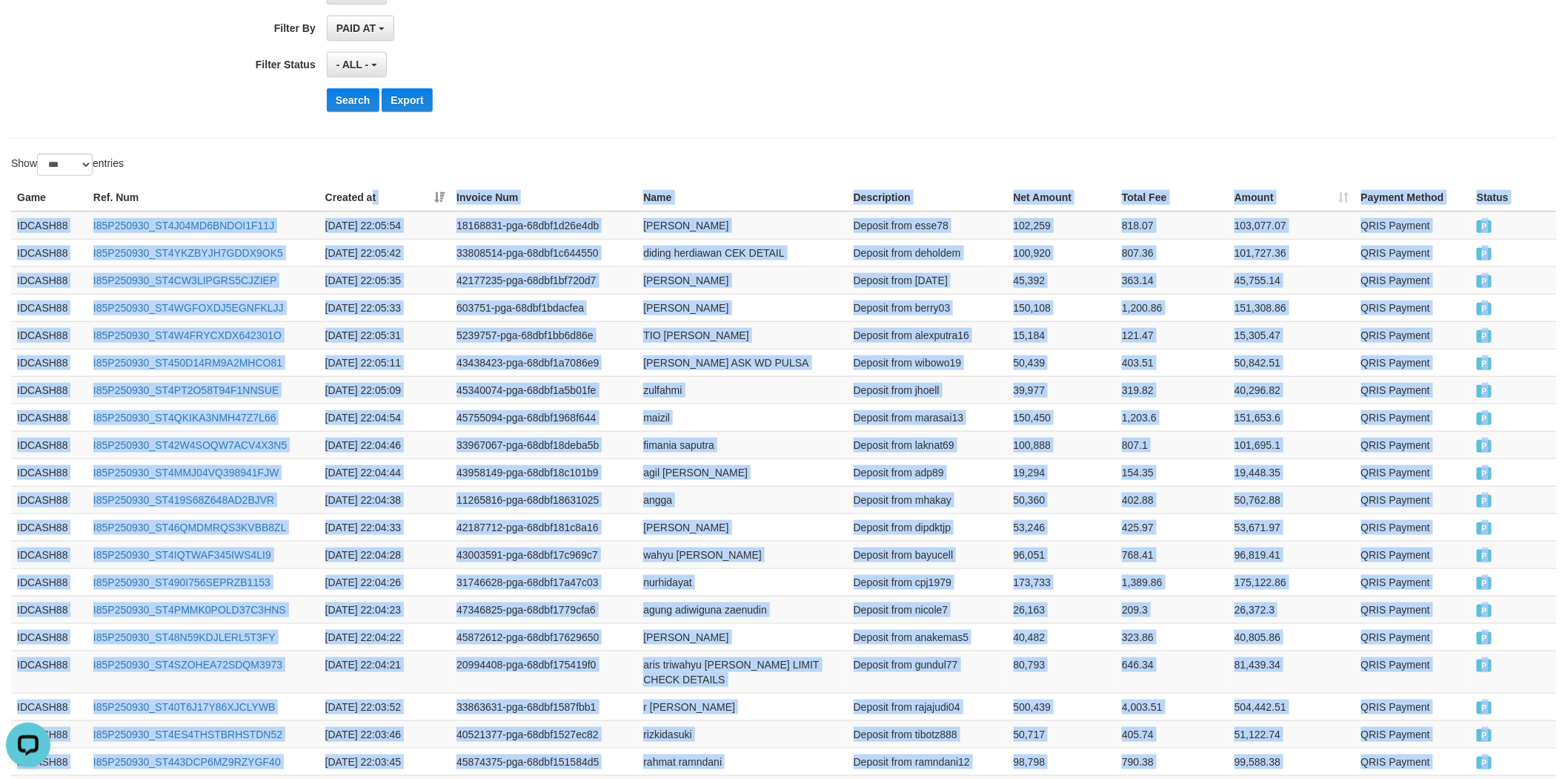
drag, startPoint x: 1489, startPoint y: 362, endPoint x: 370, endPoint y: 201, distance: 1130.5
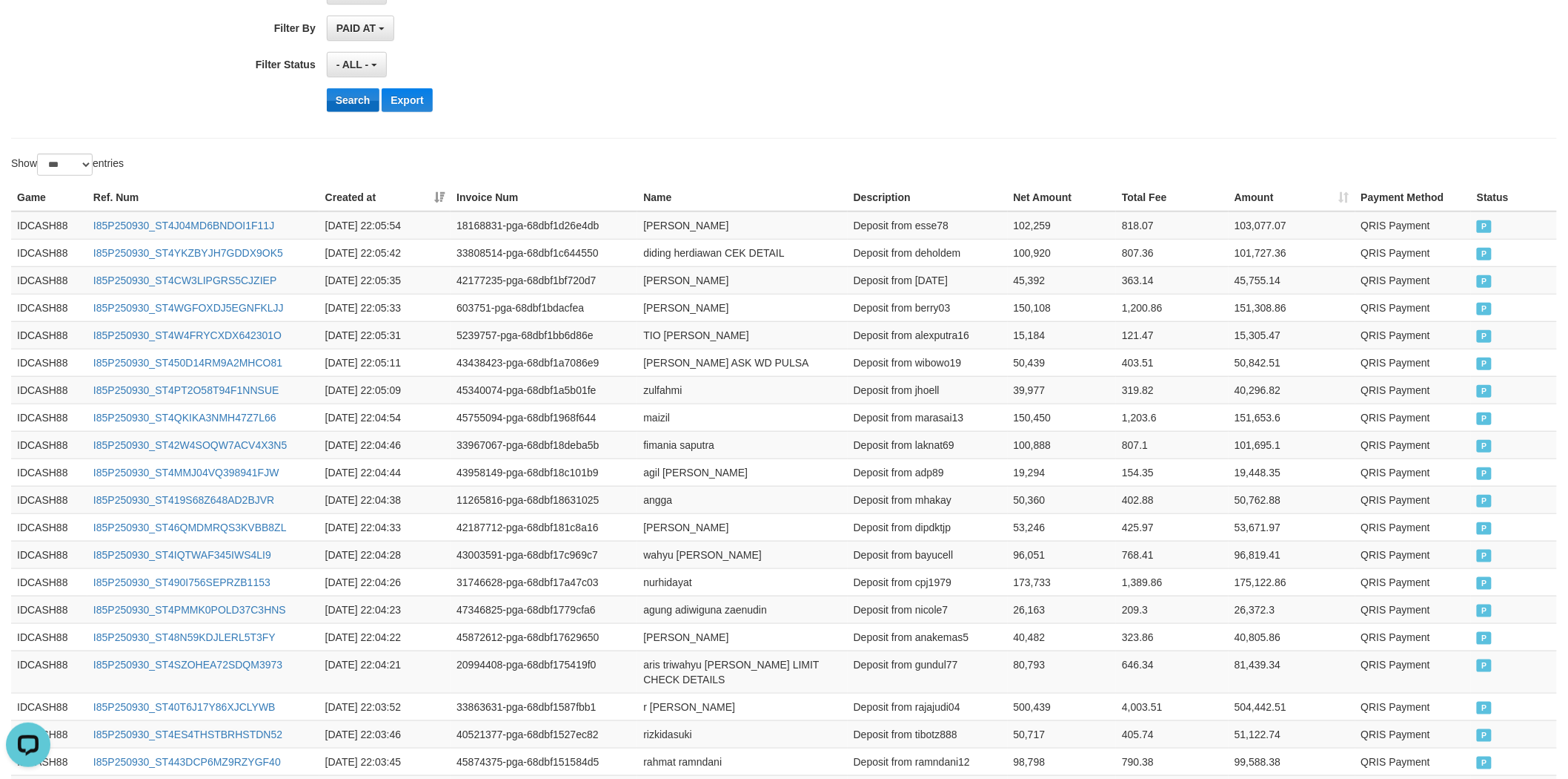
drag, startPoint x: 324, startPoint y: 96, endPoint x: 343, endPoint y: 99, distance: 19.2
click at [329, 96] on div "Search Export" at bounding box center [653, 100] width 1307 height 24
click at [343, 99] on button "Search" at bounding box center [354, 100] width 53 height 24
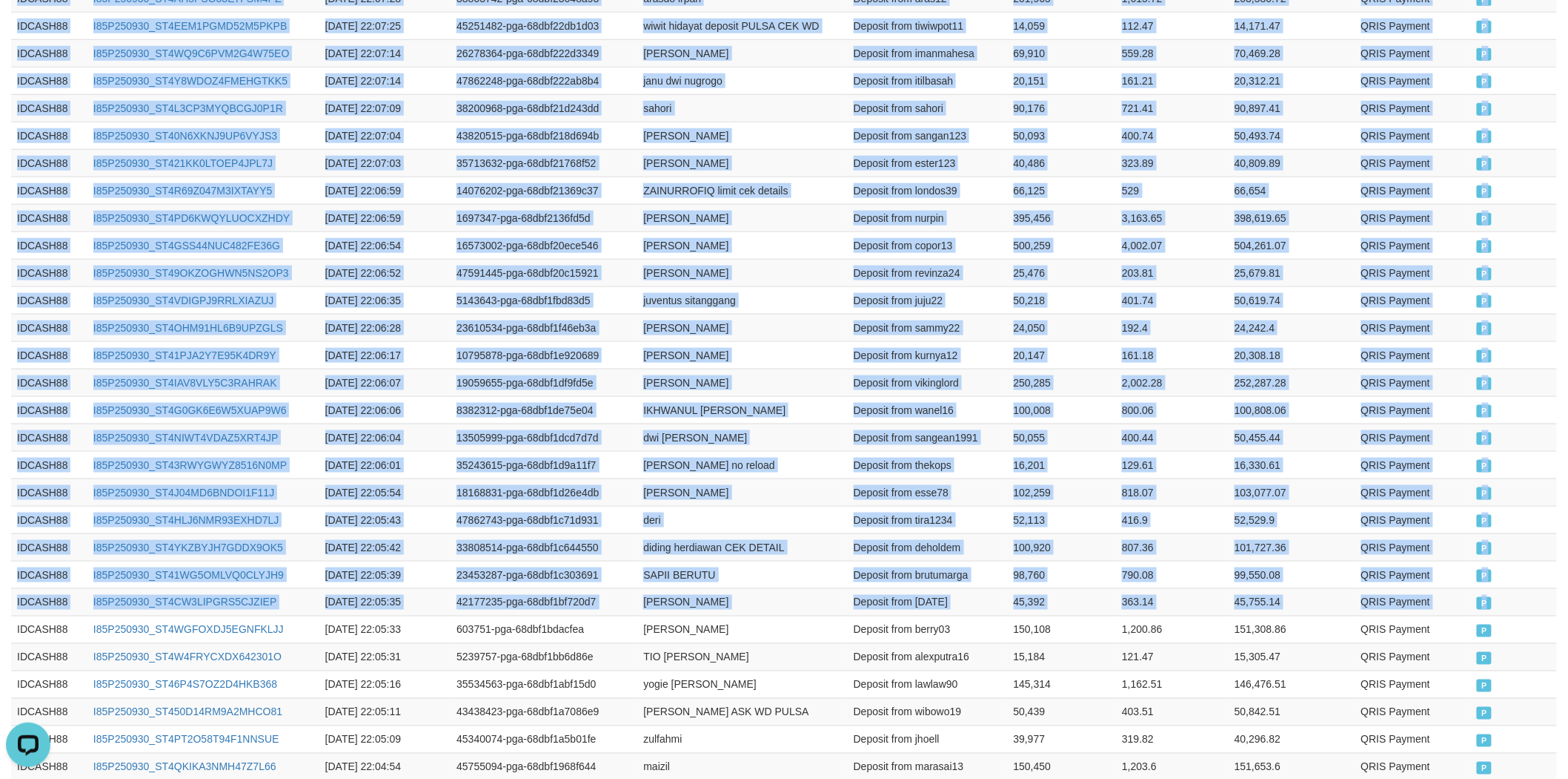
scroll to position [136, 0]
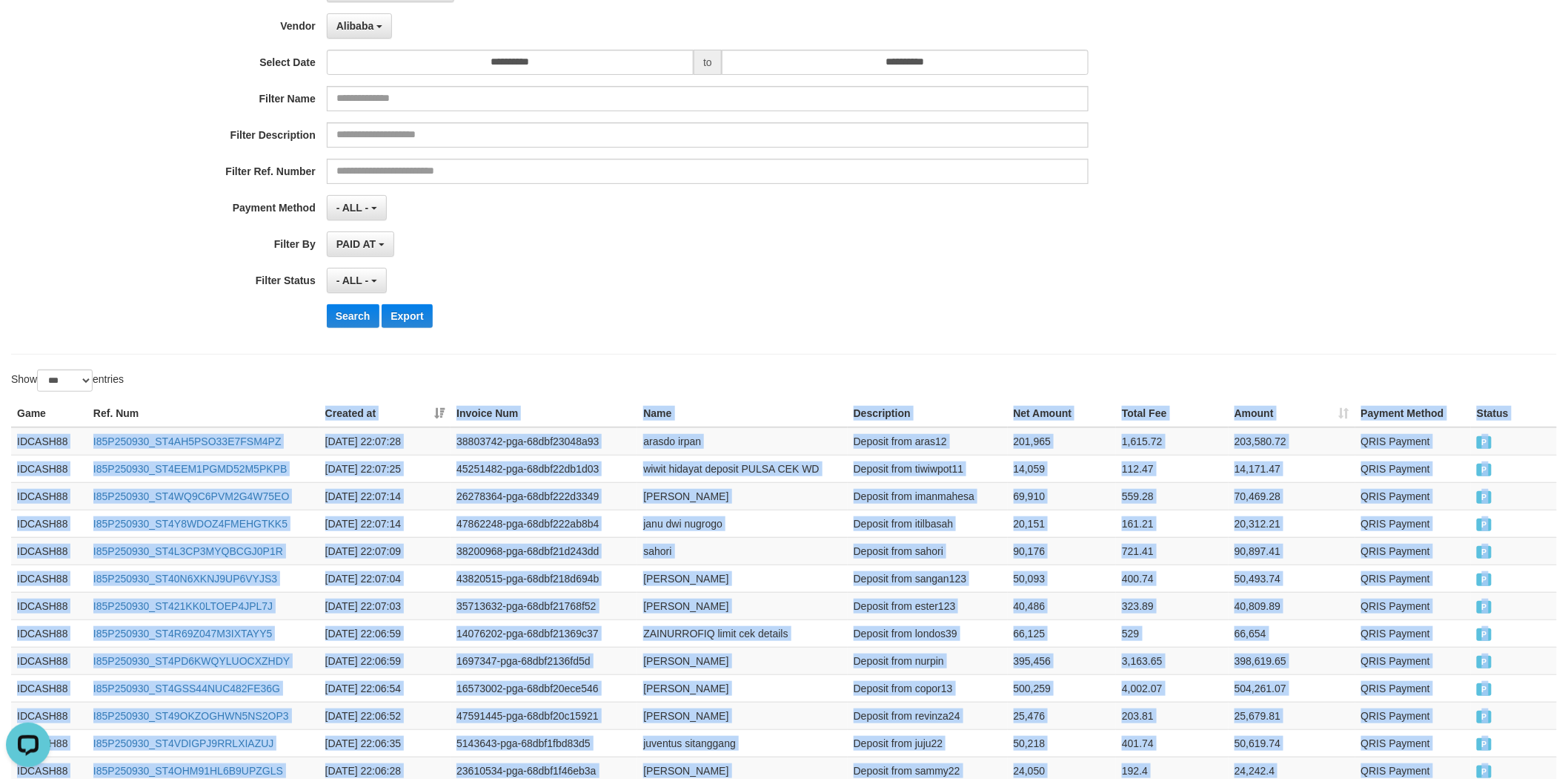
drag, startPoint x: 1499, startPoint y: 356, endPoint x: 309, endPoint y: 406, distance: 1191.0
click at [358, 316] on button "Search" at bounding box center [354, 316] width 53 height 24
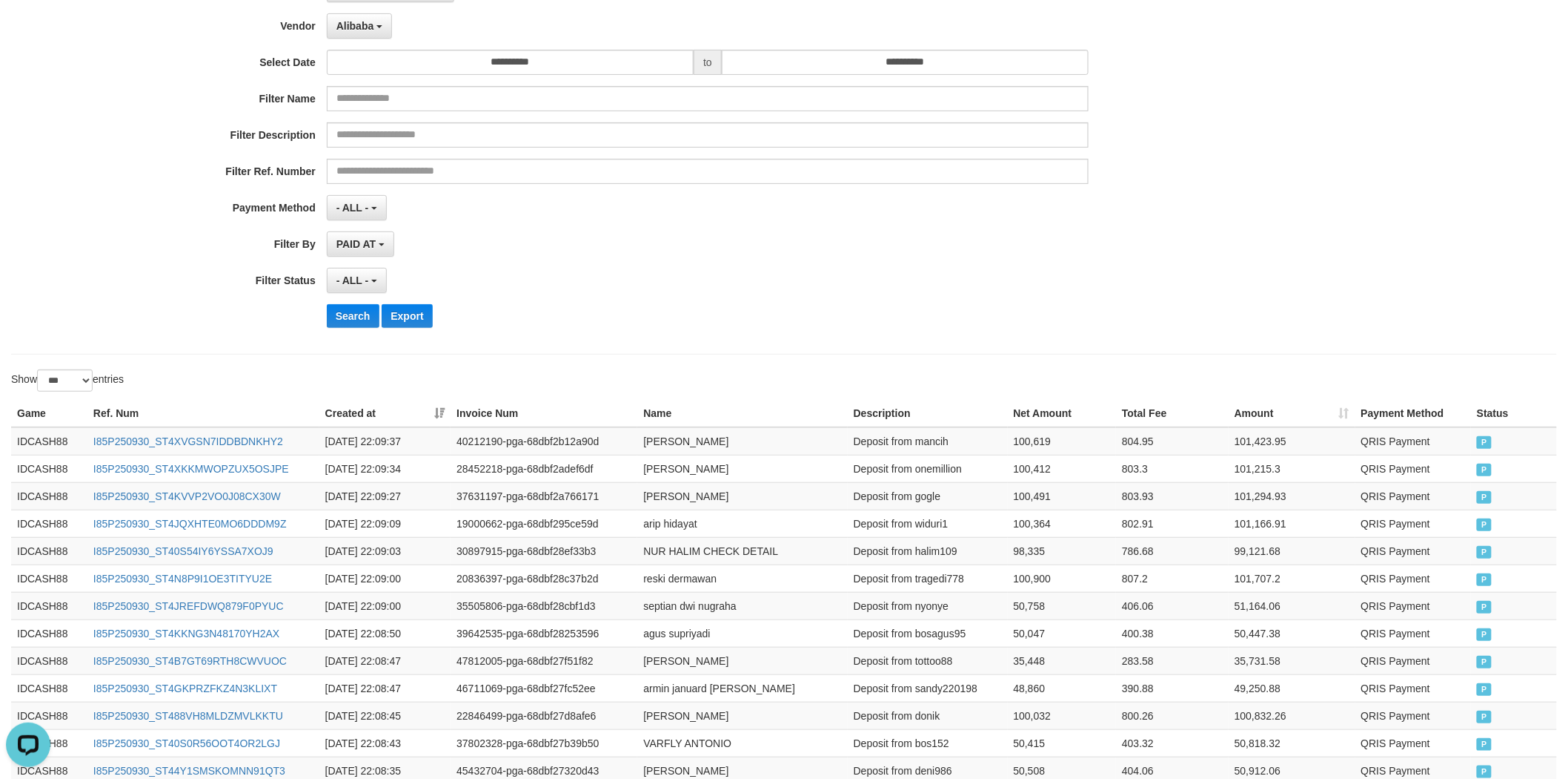
click at [653, 279] on div "- ALL - SELECT ALL - ALL - SELECT STATUS PENDING/UNPAID PAID CANCELED EXPIRED" at bounding box center [708, 280] width 763 height 25
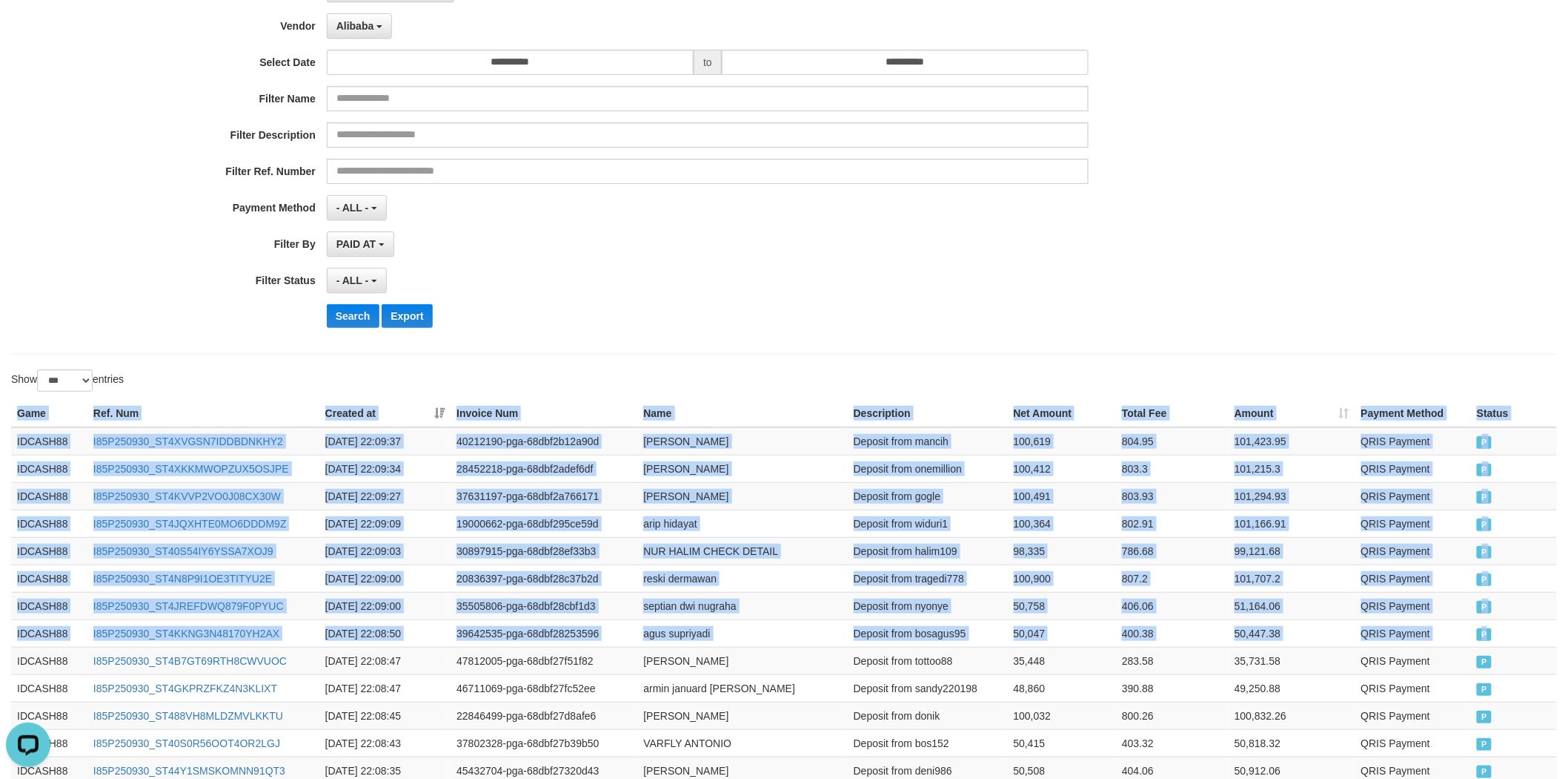
drag, startPoint x: 1507, startPoint y: 634, endPoint x: 578, endPoint y: 395, distance: 959.3
click at [358, 323] on button "Search" at bounding box center [354, 316] width 53 height 24
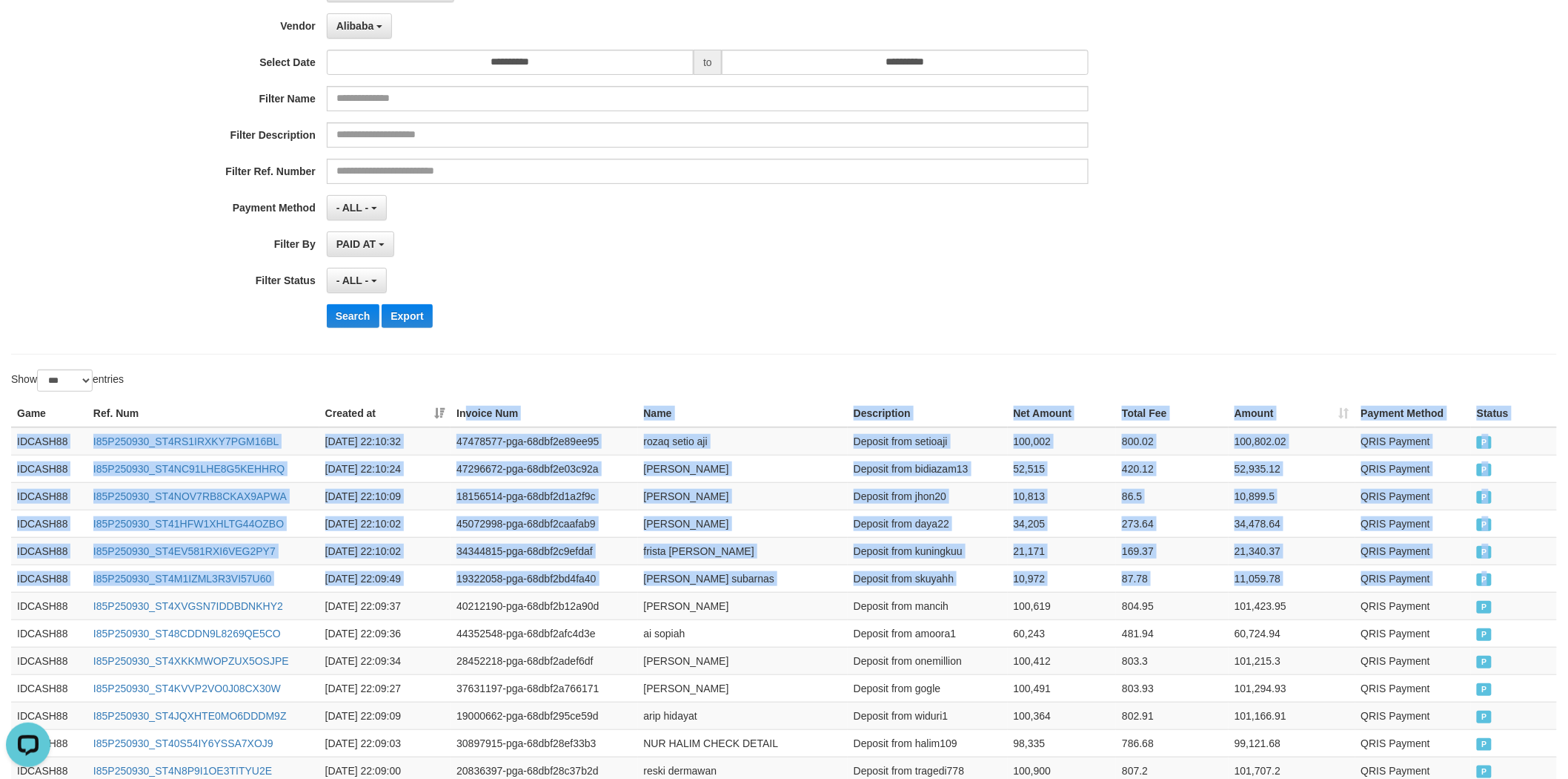
drag, startPoint x: 1508, startPoint y: 578, endPoint x: 464, endPoint y: 413, distance: 1057.0
click at [347, 306] on button "Search" at bounding box center [354, 316] width 53 height 24
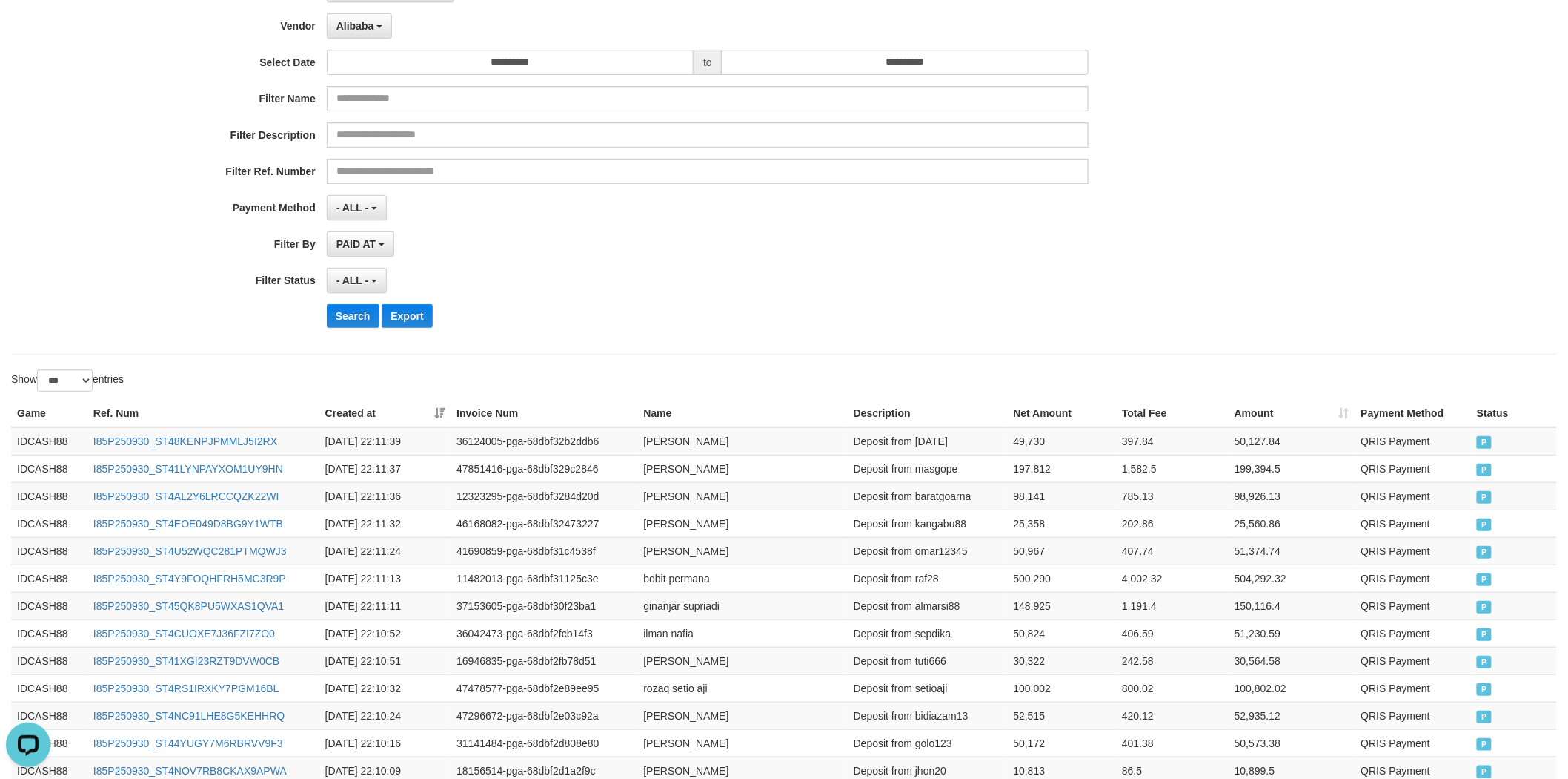
click at [973, 337] on div "**********" at bounding box center [653, 158] width 1307 height 362
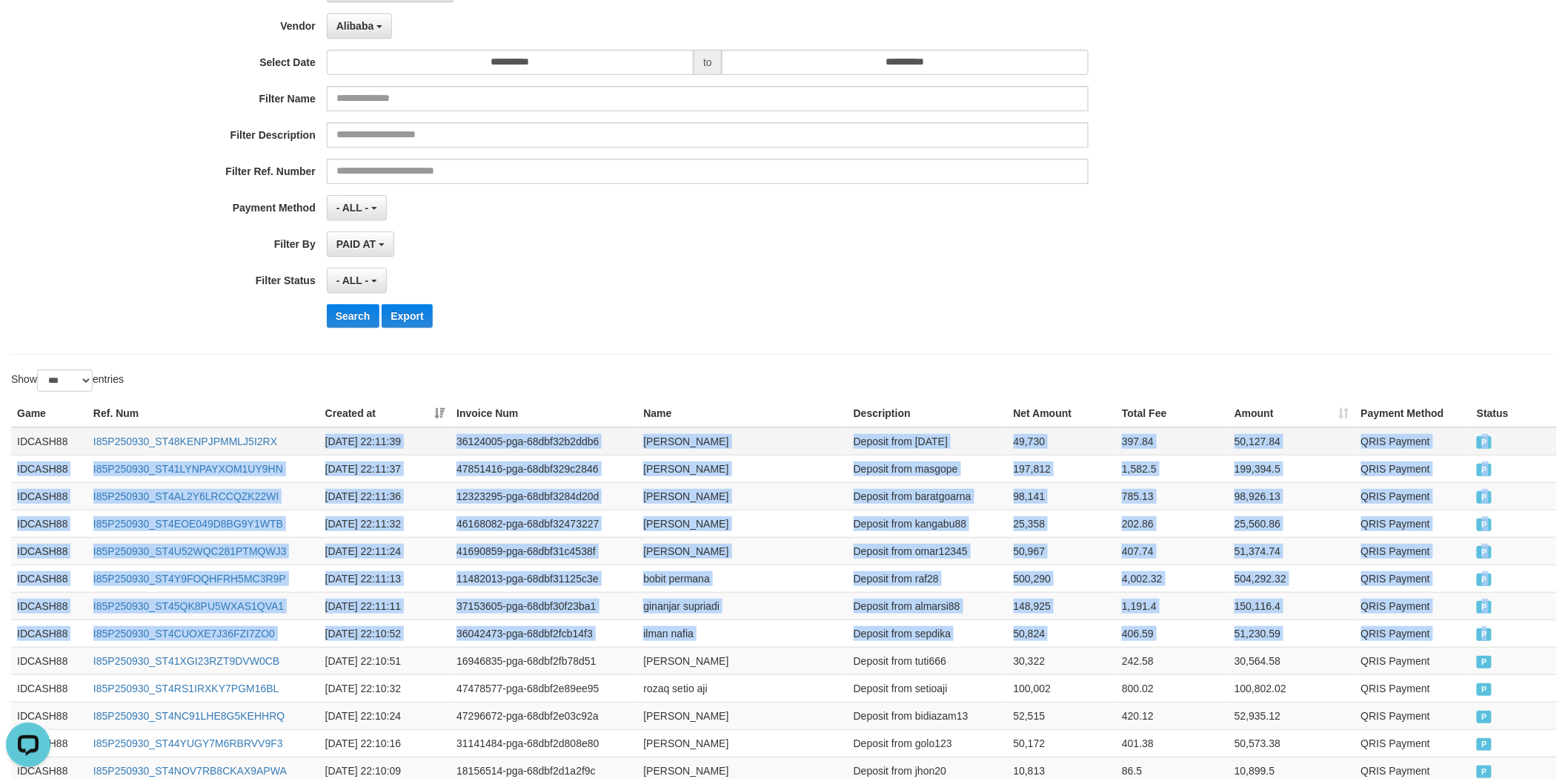
drag, startPoint x: 1279, startPoint y: 609, endPoint x: 298, endPoint y: 426, distance: 997.9
click at [1224, 609] on td "1,191.4" at bounding box center [1172, 606] width 113 height 27
drag, startPoint x: 1489, startPoint y: 635, endPoint x: 319, endPoint y: 416, distance: 1190.3
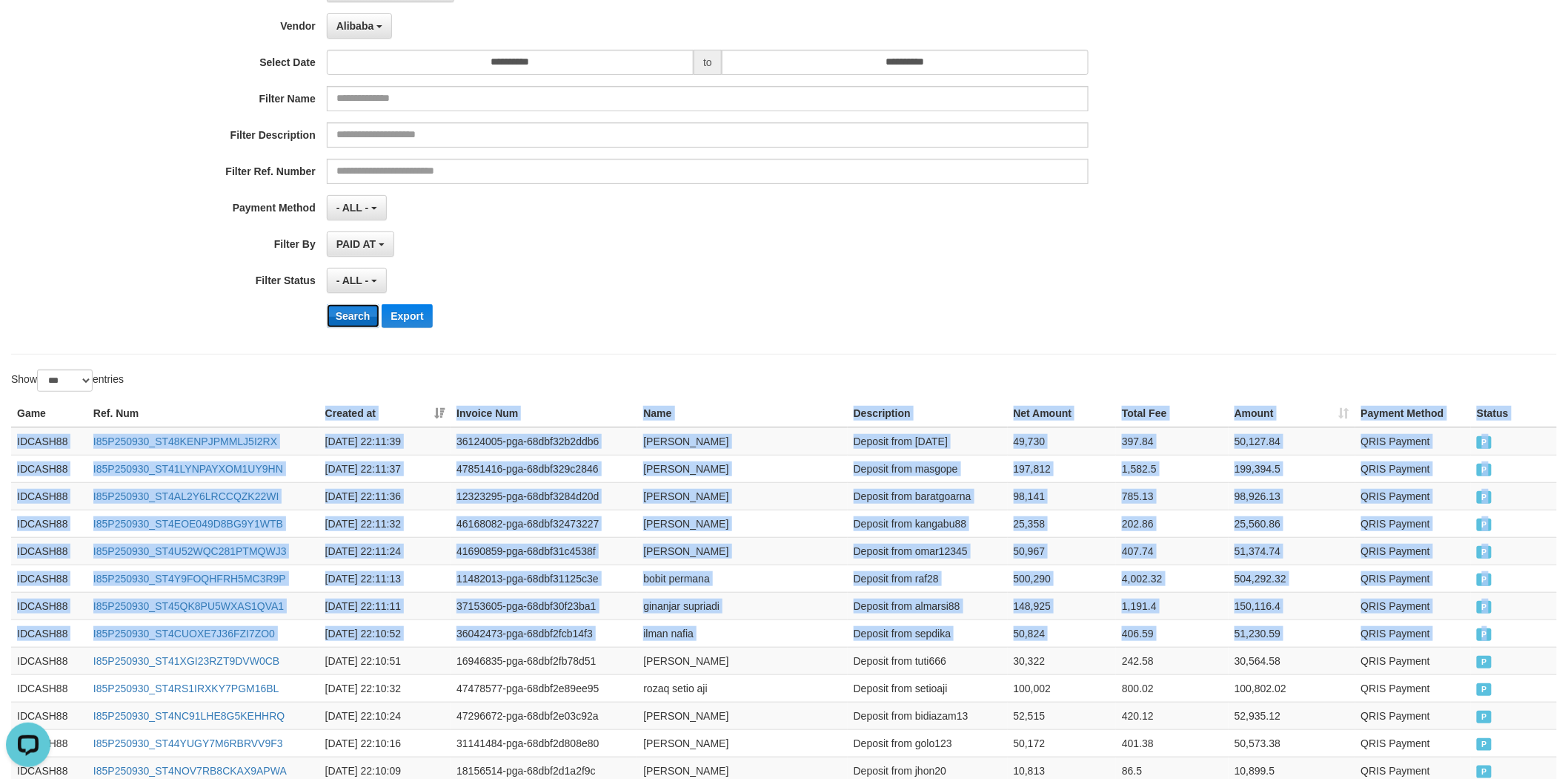
click at [358, 313] on button "Search" at bounding box center [354, 316] width 53 height 24
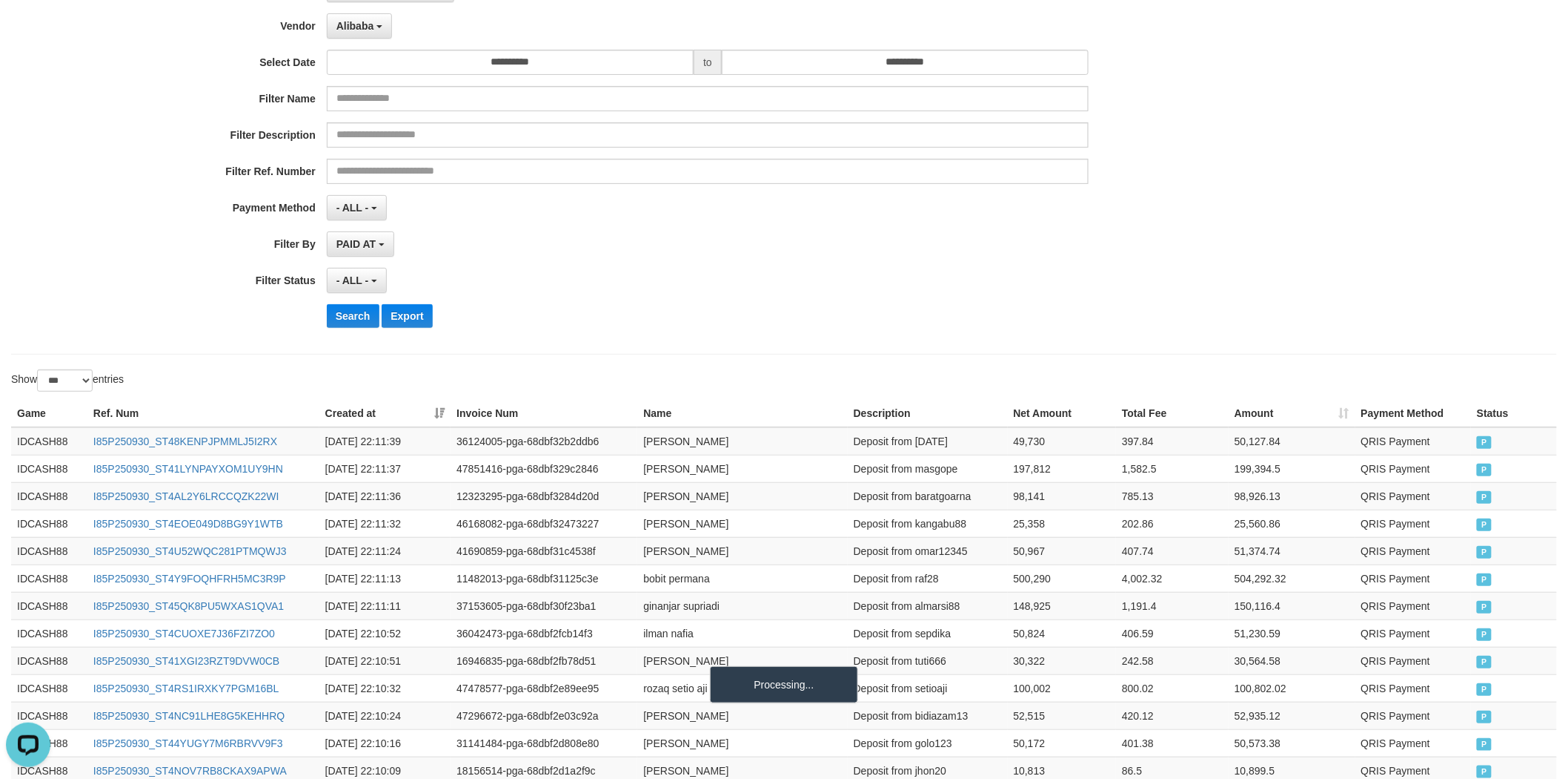
click at [965, 328] on div "Search Export" at bounding box center [817, 316] width 980 height 24
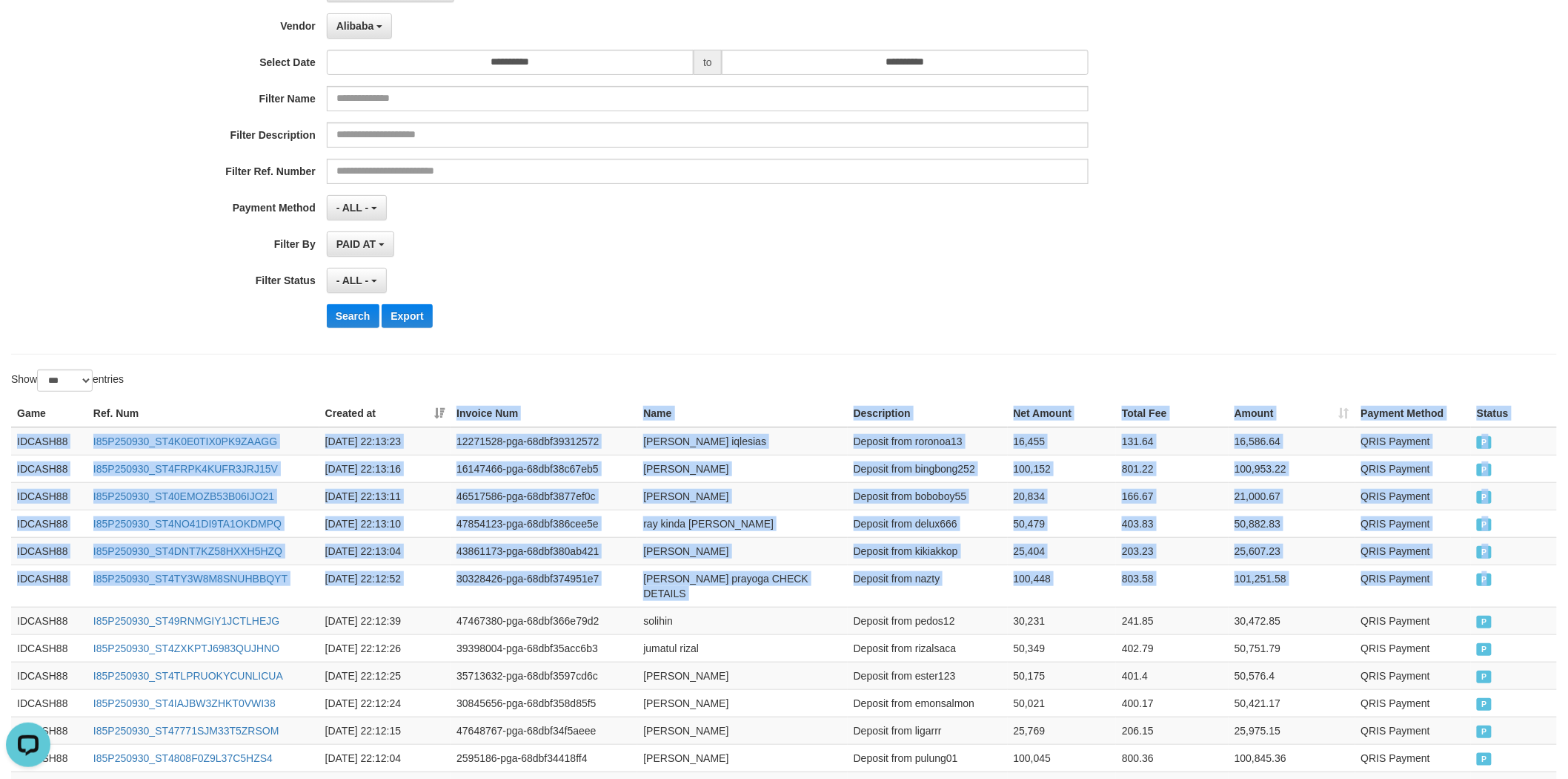
drag, startPoint x: 1513, startPoint y: 580, endPoint x: 417, endPoint y: 284, distance: 1135.3
click at [349, 323] on button "Search" at bounding box center [354, 316] width 53 height 24
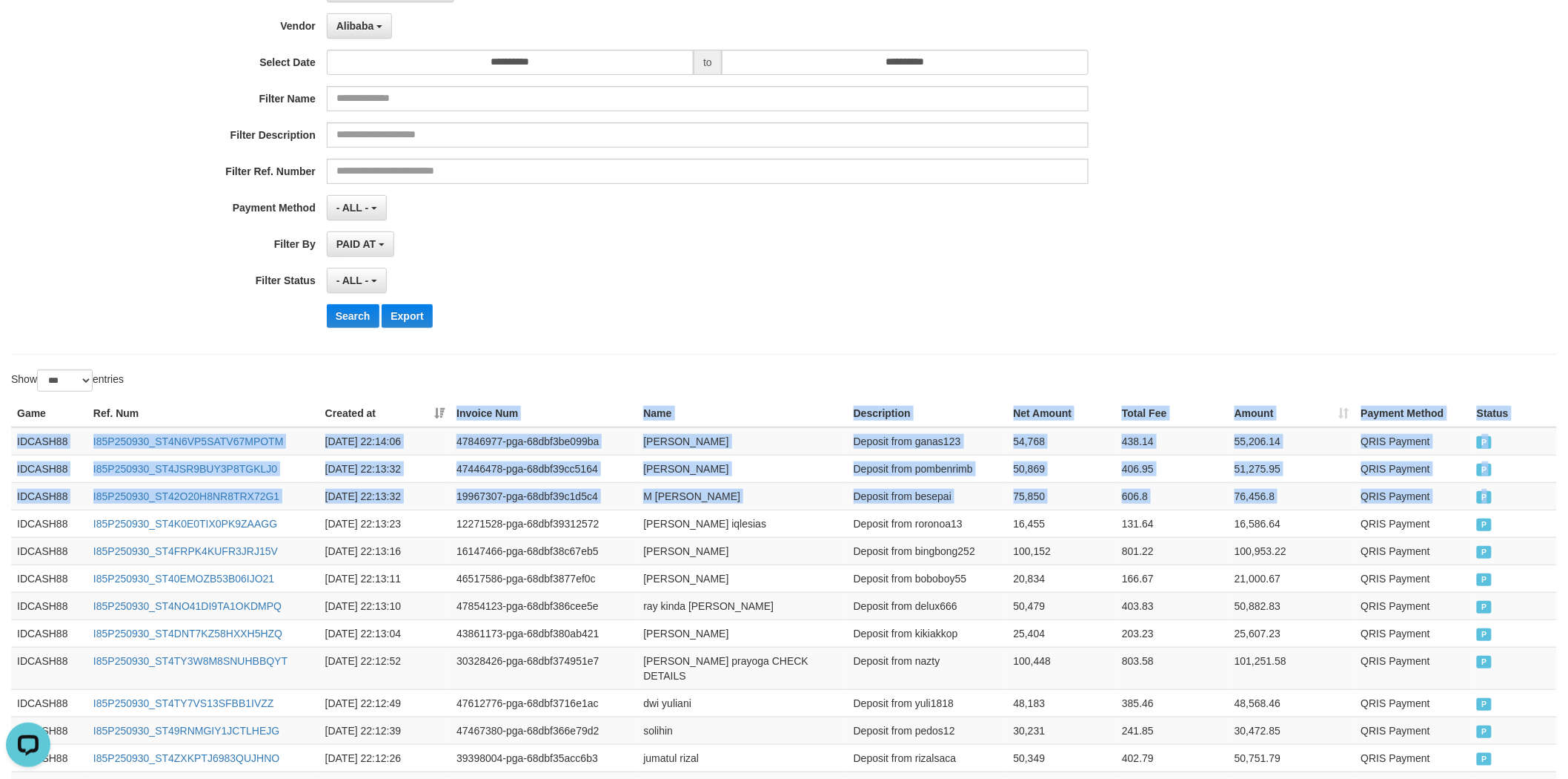
drag, startPoint x: 1503, startPoint y: 507, endPoint x: 395, endPoint y: 410, distance: 1112.2
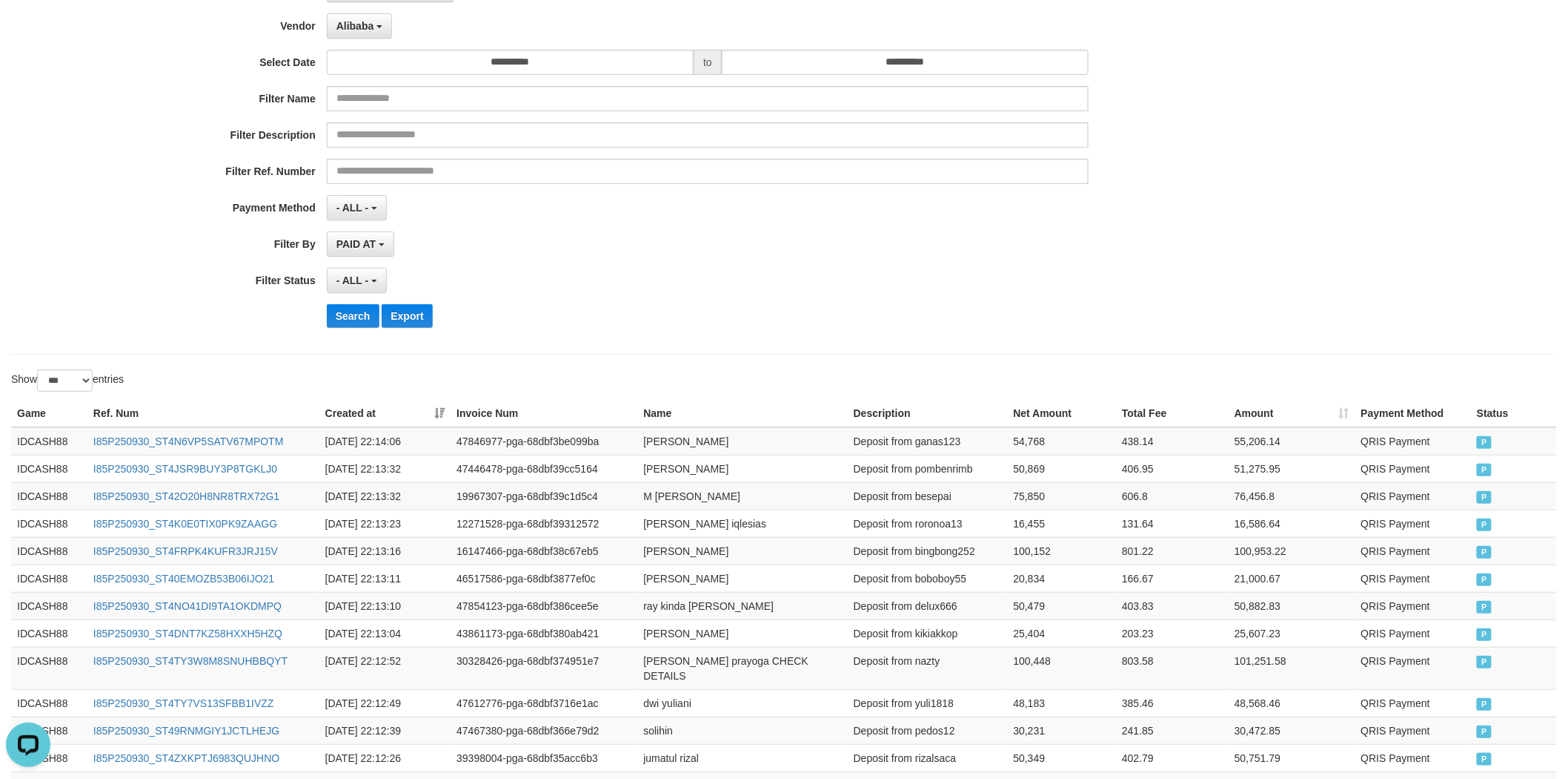
click at [720, 389] on div "Show ** ** ** *** entries" at bounding box center [392, 382] width 762 height 25
click at [957, 455] on td "Deposit from pombenrimb" at bounding box center [927, 468] width 160 height 27
click at [951, 436] on td "Deposit from ganas123" at bounding box center [927, 441] width 160 height 28
click at [355, 319] on button "Search" at bounding box center [354, 316] width 53 height 24
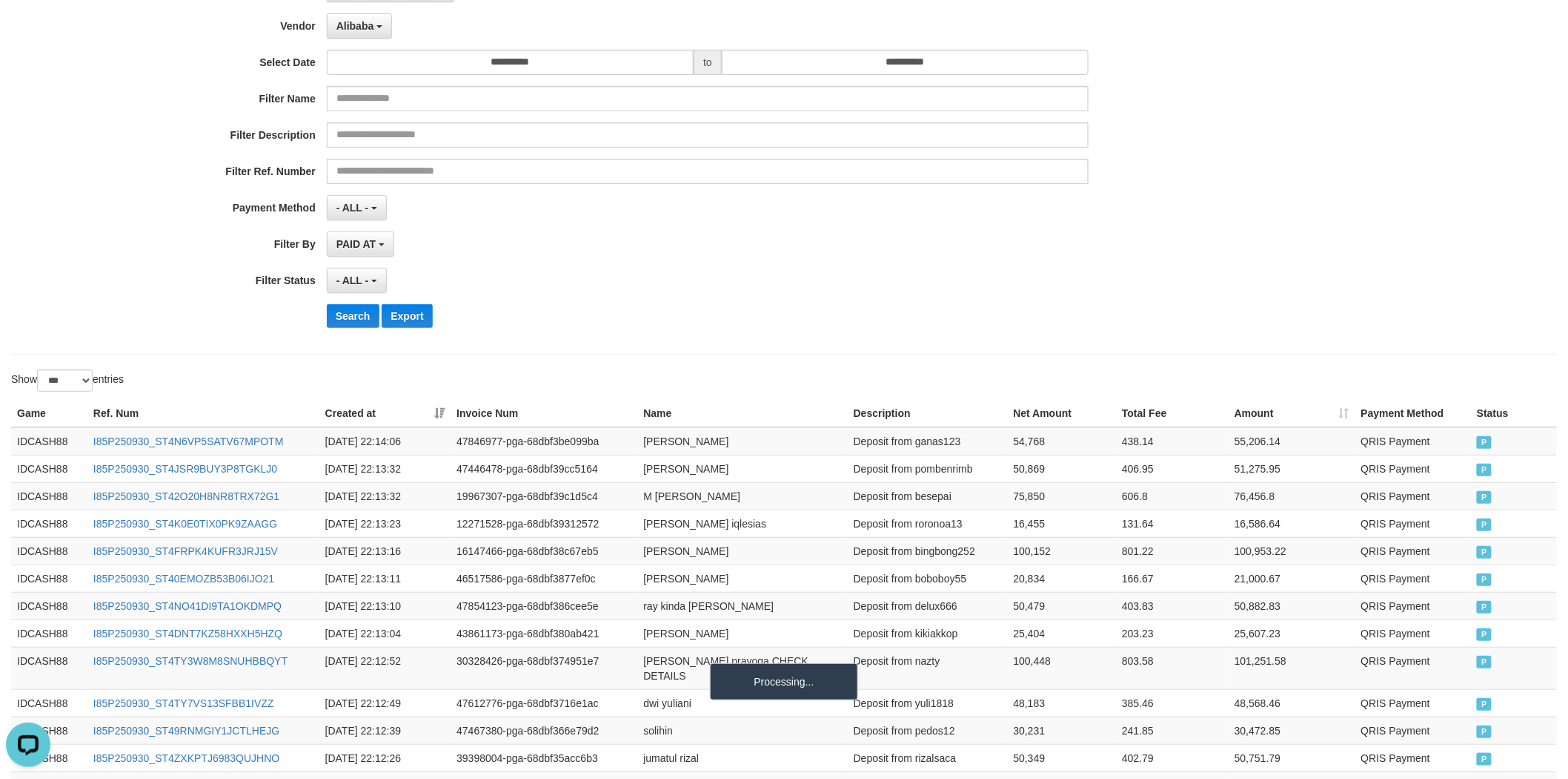
click at [569, 241] on div "PAID AT PAID AT CREATED AT" at bounding box center [708, 244] width 763 height 25
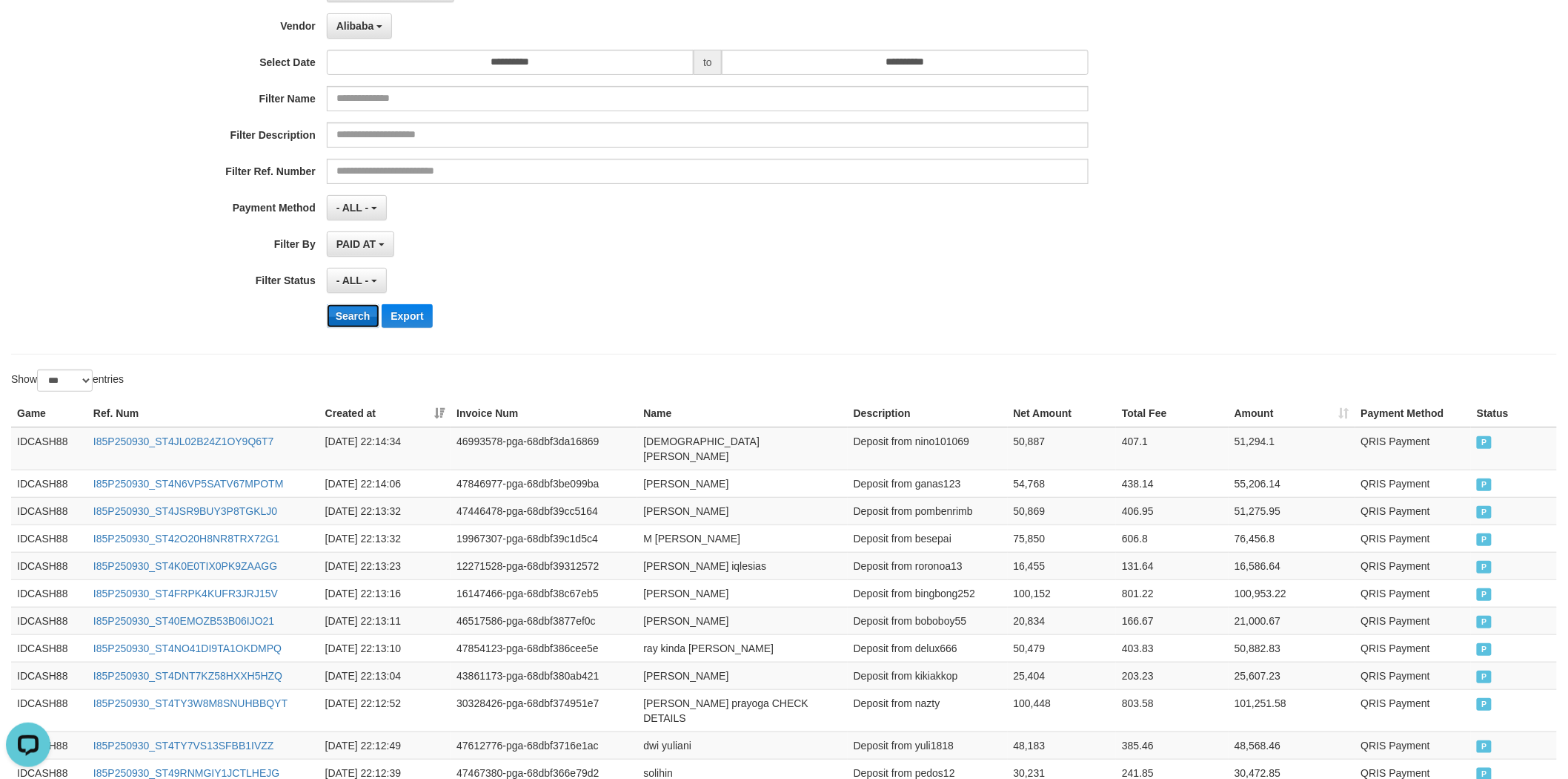
click at [343, 322] on button "Search" at bounding box center [354, 316] width 53 height 24
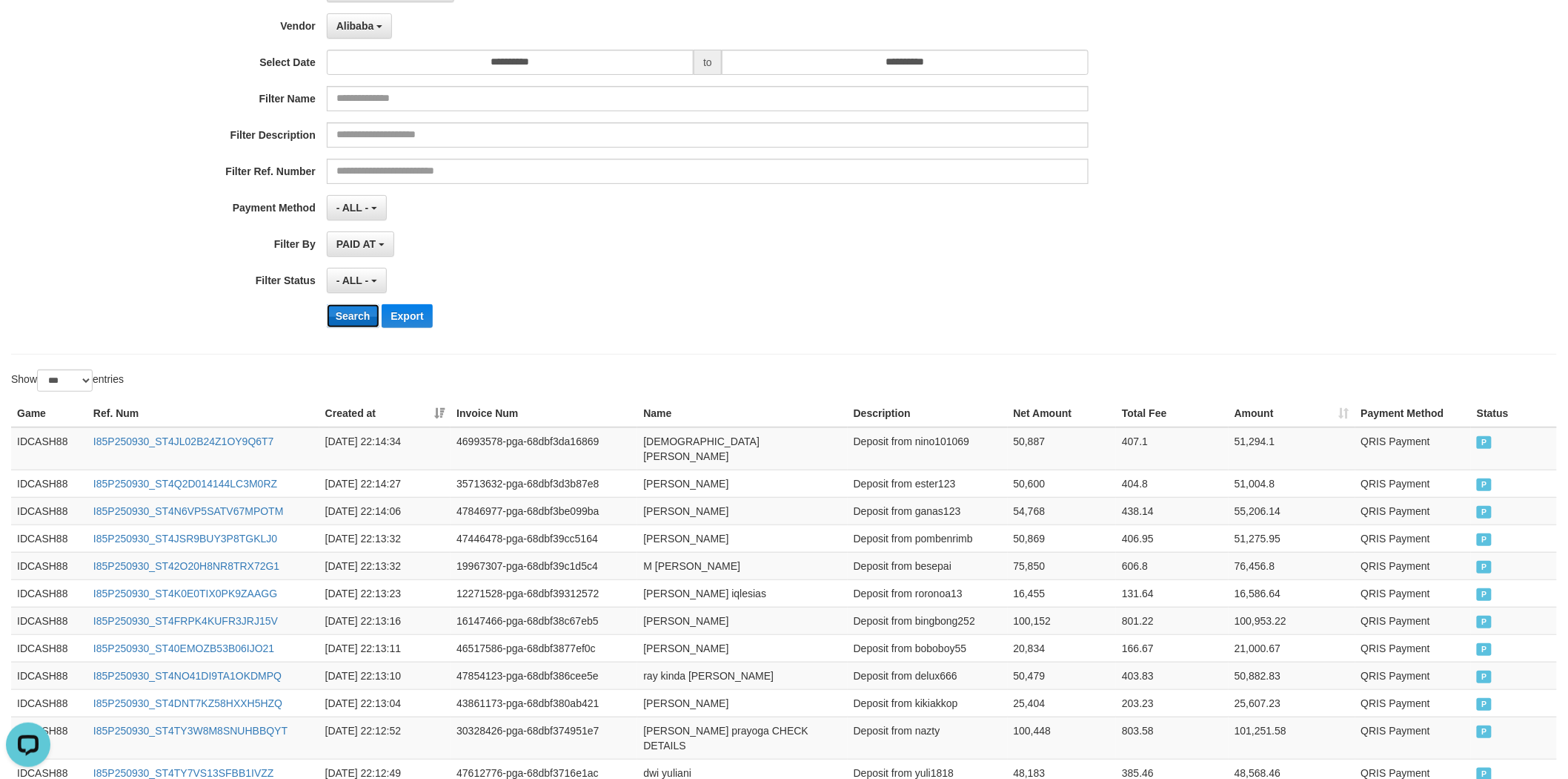
click at [340, 309] on button "Search" at bounding box center [354, 316] width 53 height 24
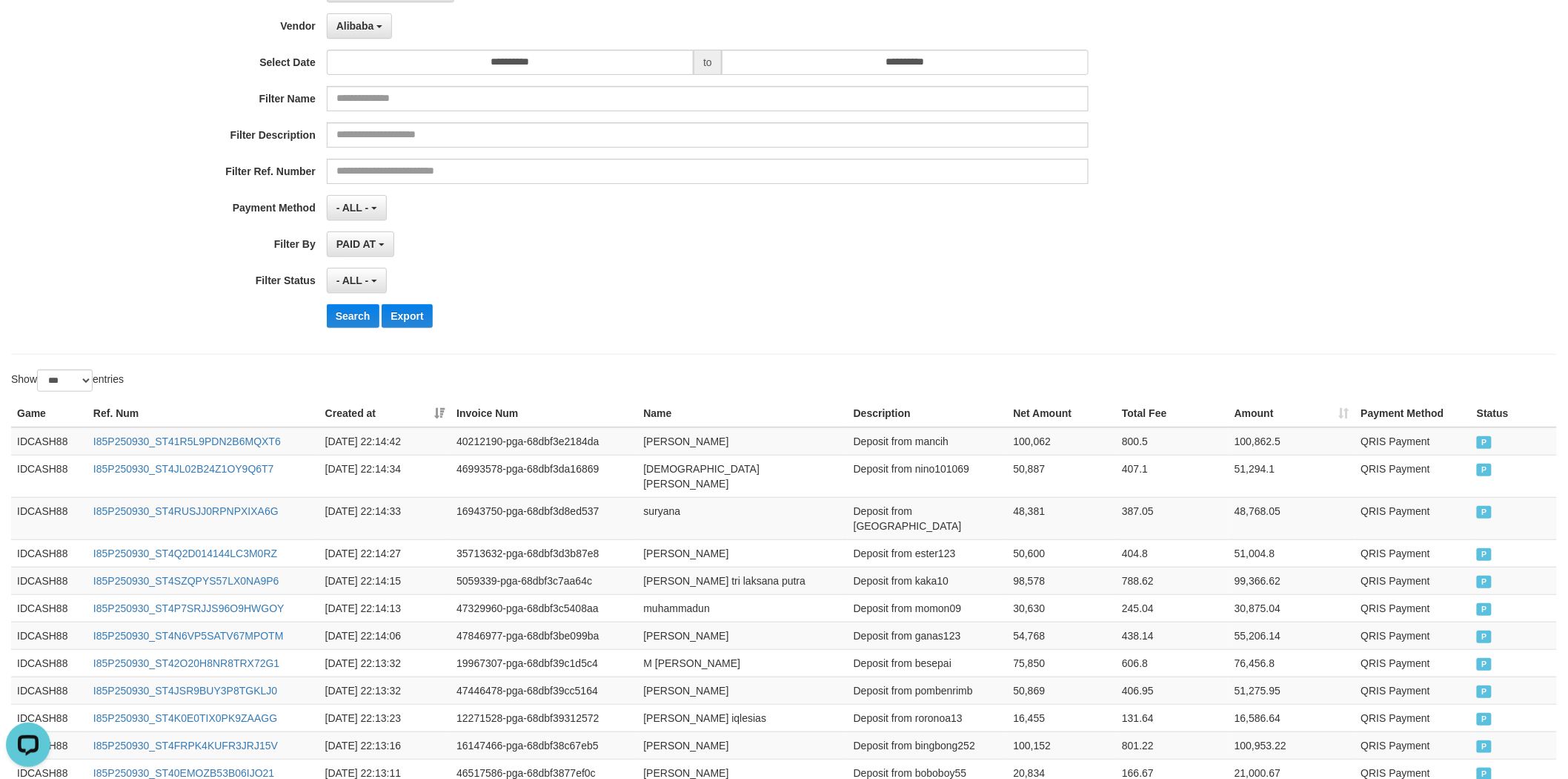
click at [608, 270] on div "- ALL - SELECT ALL - ALL - SELECT STATUS PENDING/UNPAID PAID CANCELED EXPIRED" at bounding box center [708, 280] width 763 height 25
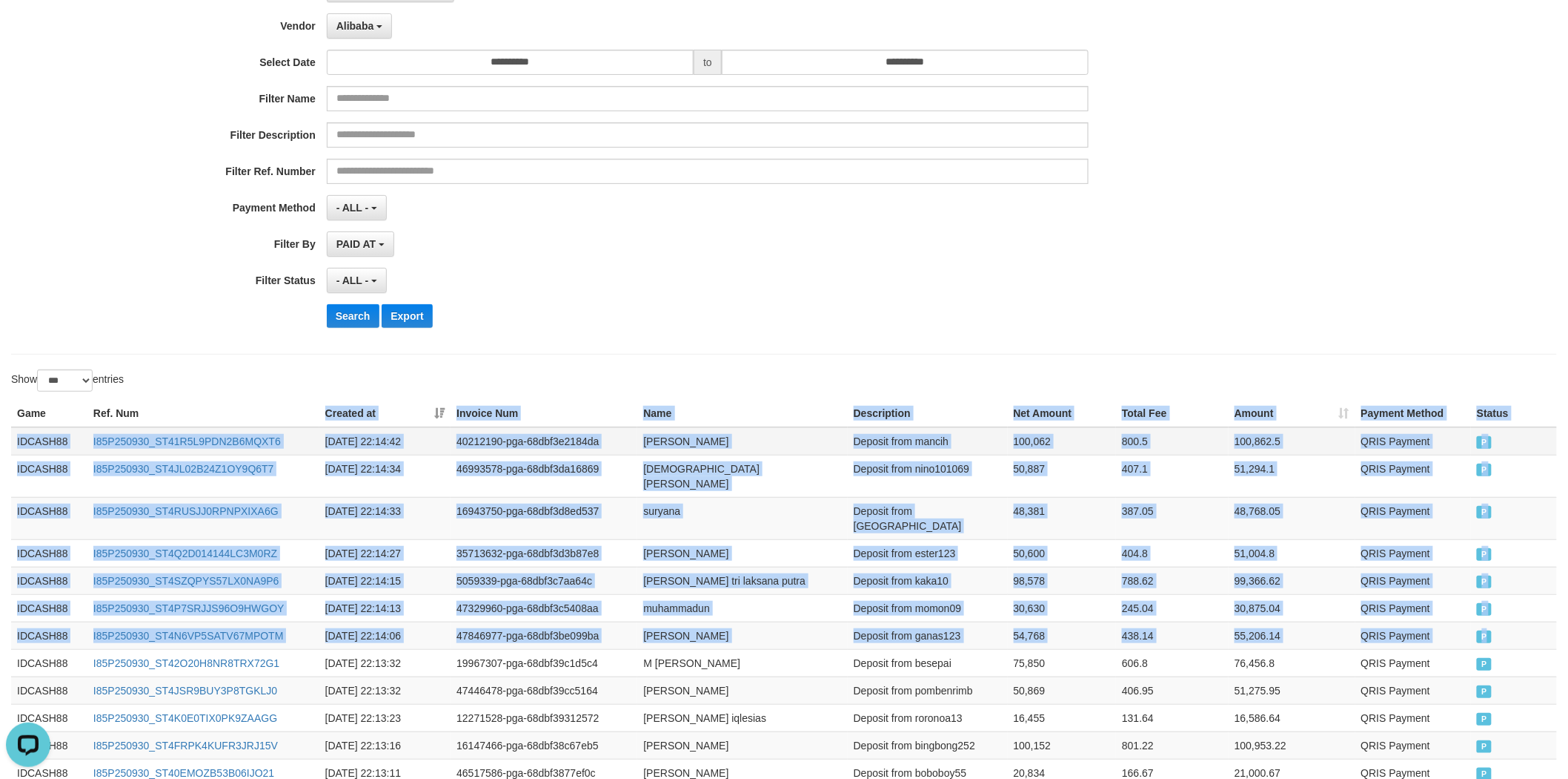
drag, startPoint x: 1506, startPoint y: 600, endPoint x: 512, endPoint y: 447, distance: 1005.7
click at [349, 319] on button "Search" at bounding box center [354, 316] width 53 height 24
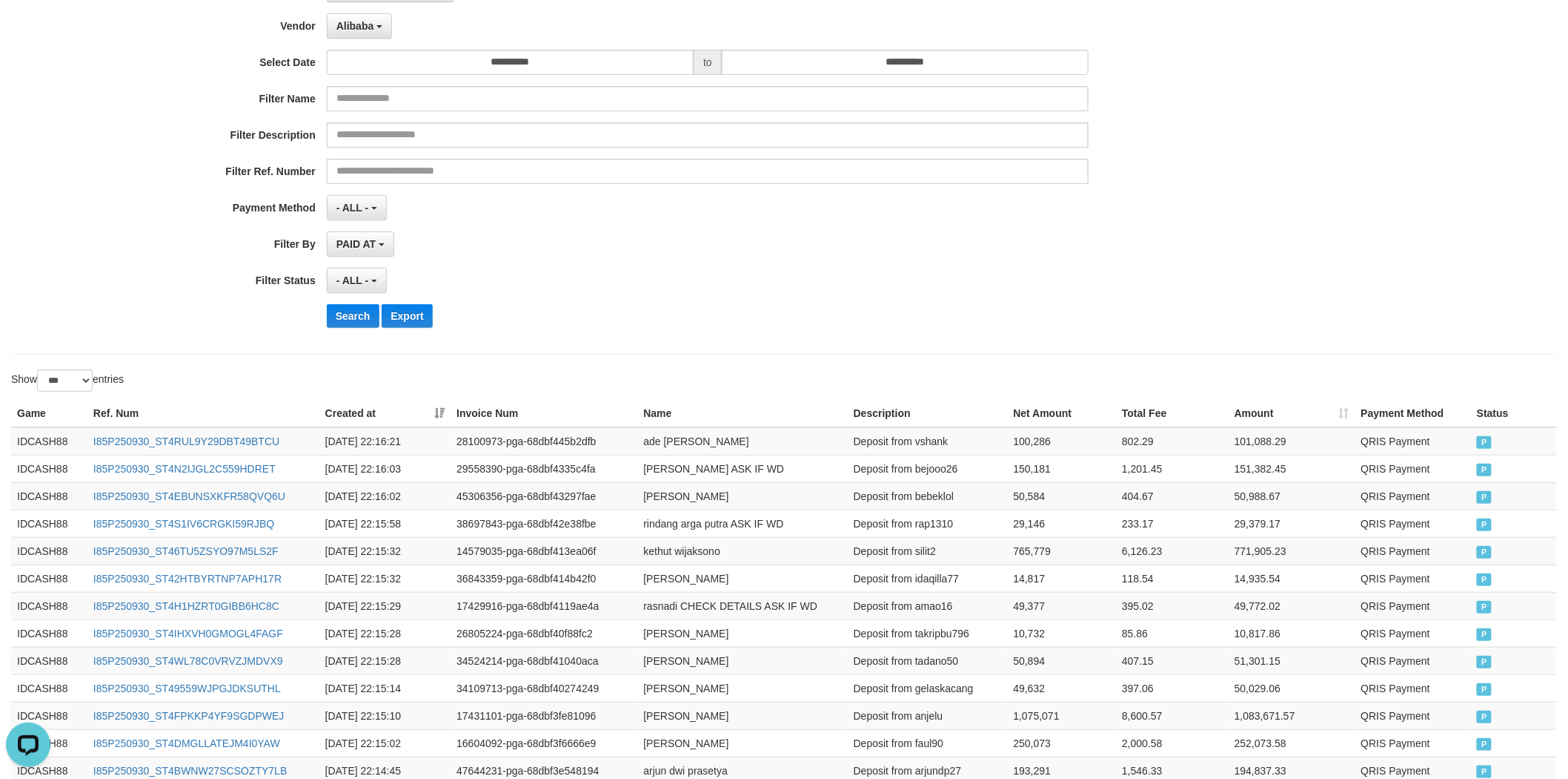
drag, startPoint x: 1506, startPoint y: 500, endPoint x: 452, endPoint y: 390, distance: 1059.7
